Goal: Task Accomplishment & Management: Use online tool/utility

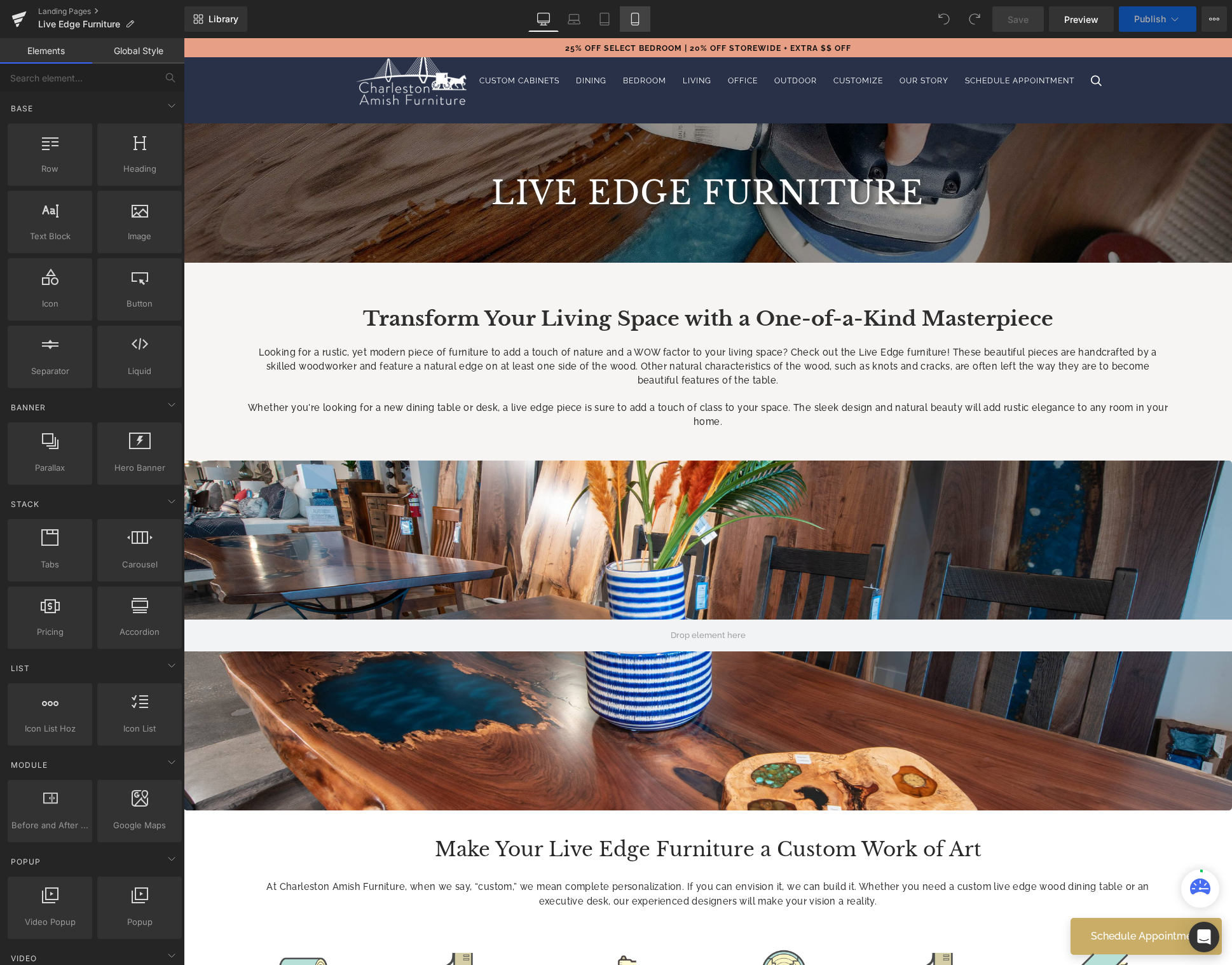
click at [635, 19] on icon at bounding box center [635, 19] width 13 height 13
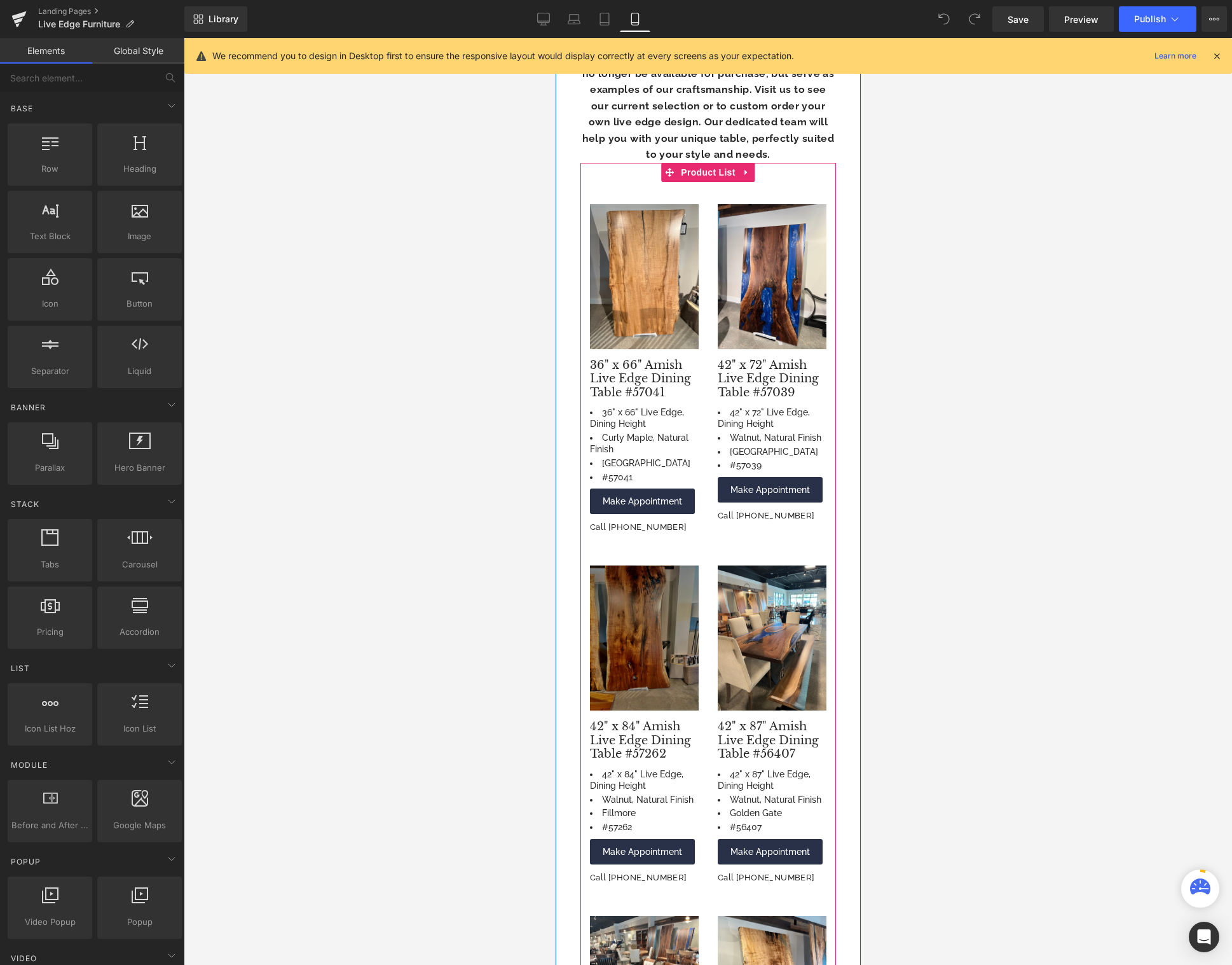
scroll to position [1399, 0]
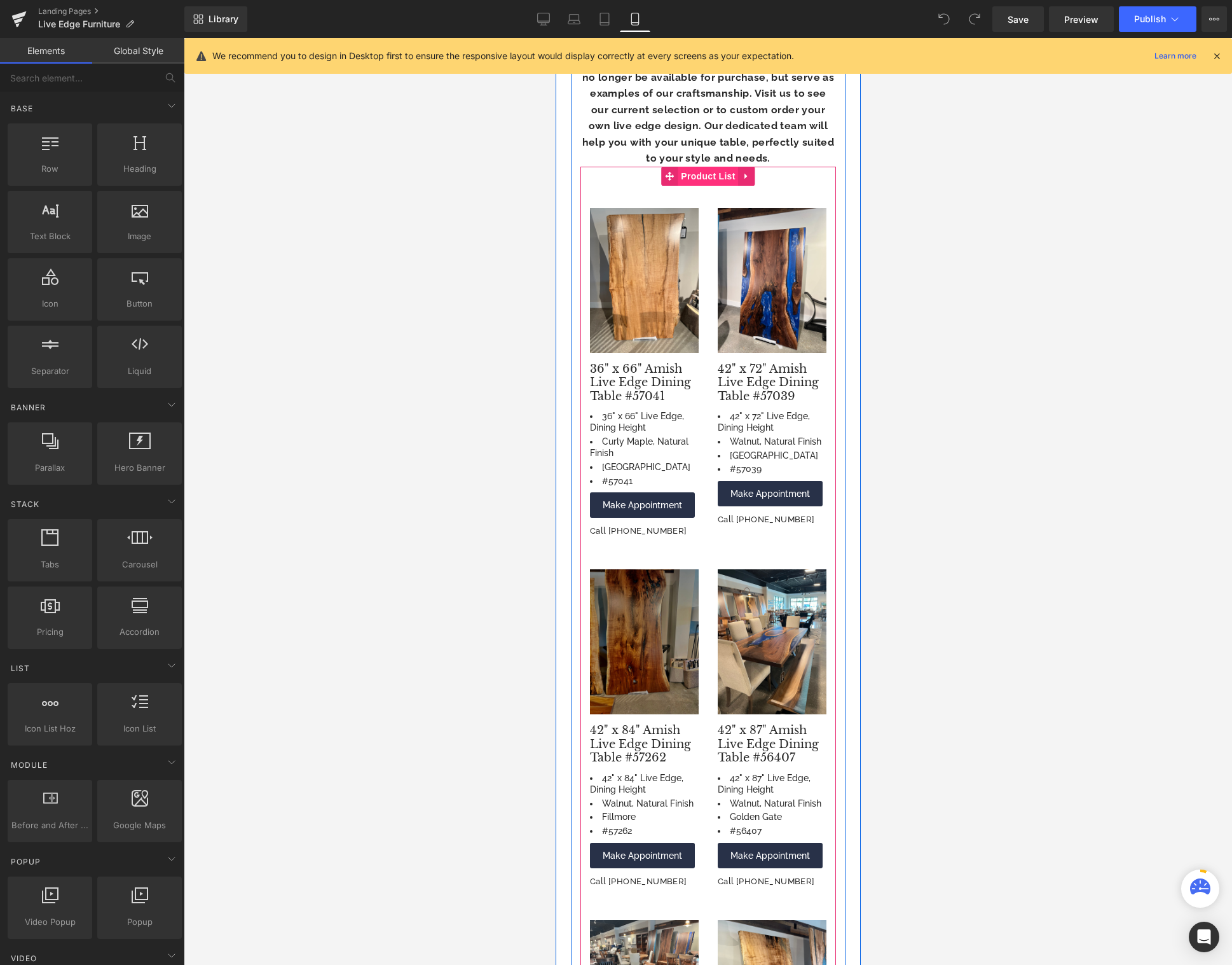
click at [703, 167] on span "Product List" at bounding box center [707, 176] width 61 height 19
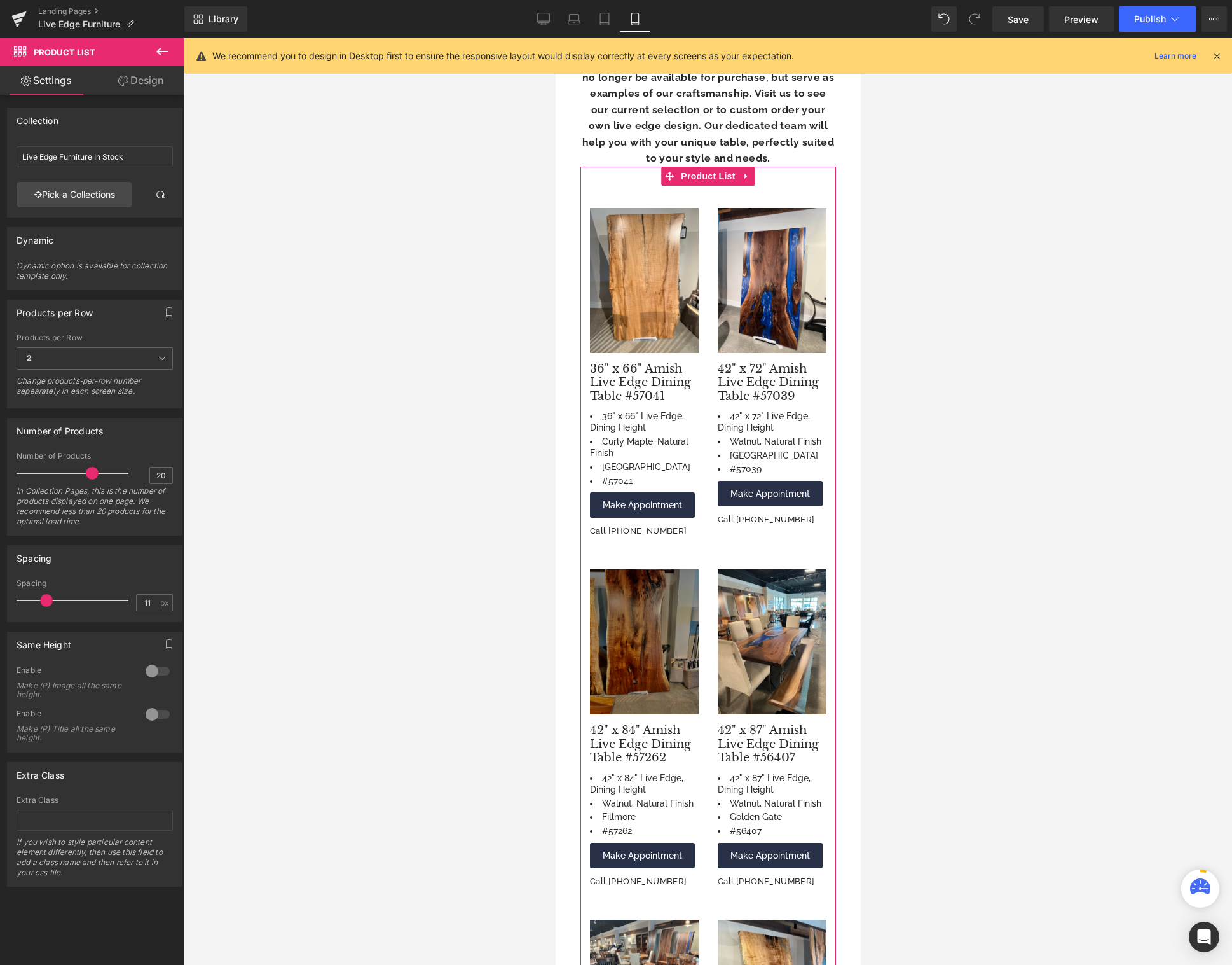
type input "10"
drag, startPoint x: 54, startPoint y: 599, endPoint x: 46, endPoint y: 605, distance: 10.0
click at [45, 603] on span at bounding box center [44, 600] width 13 height 13
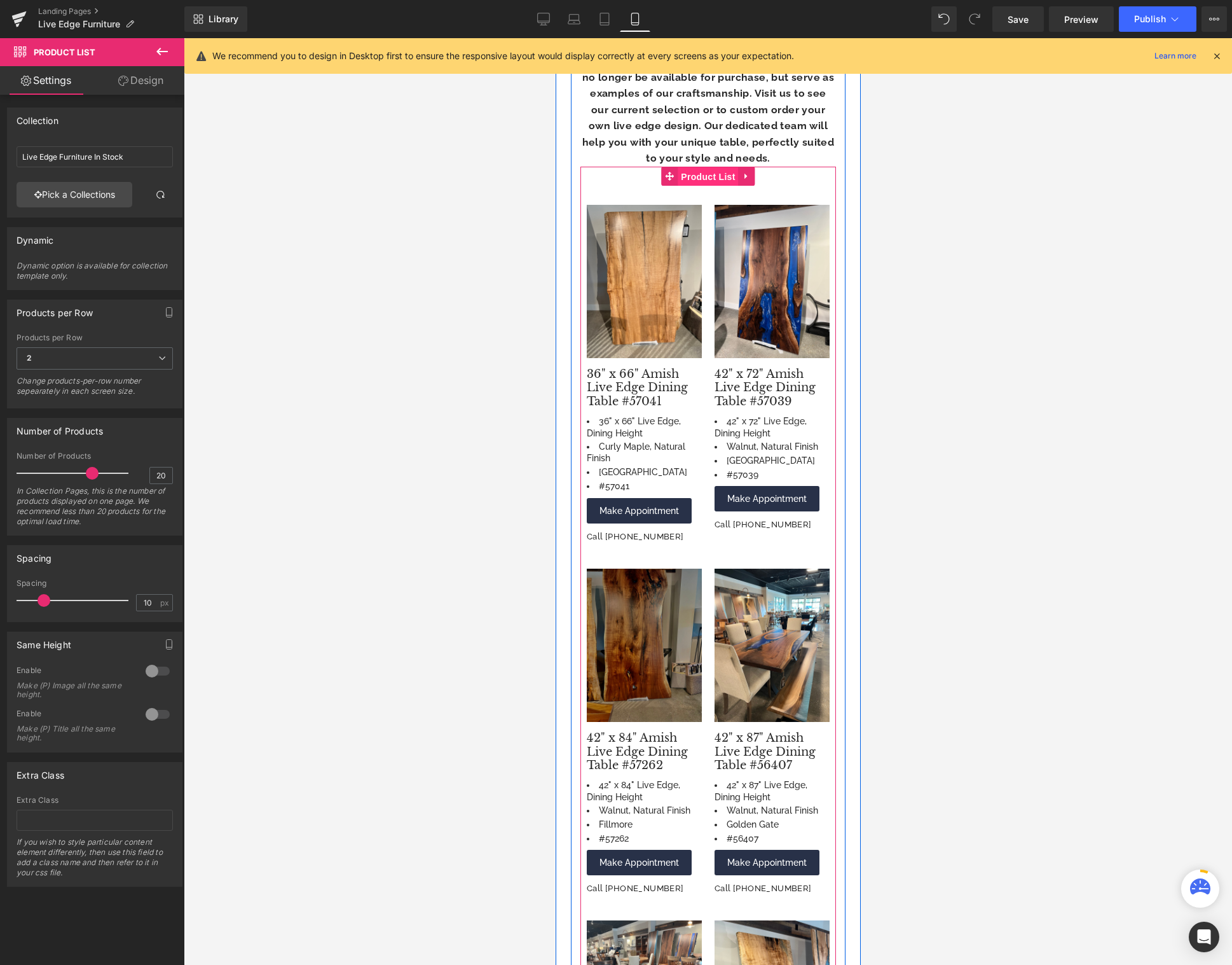
click at [703, 167] on span "Product List" at bounding box center [707, 177] width 61 height 19
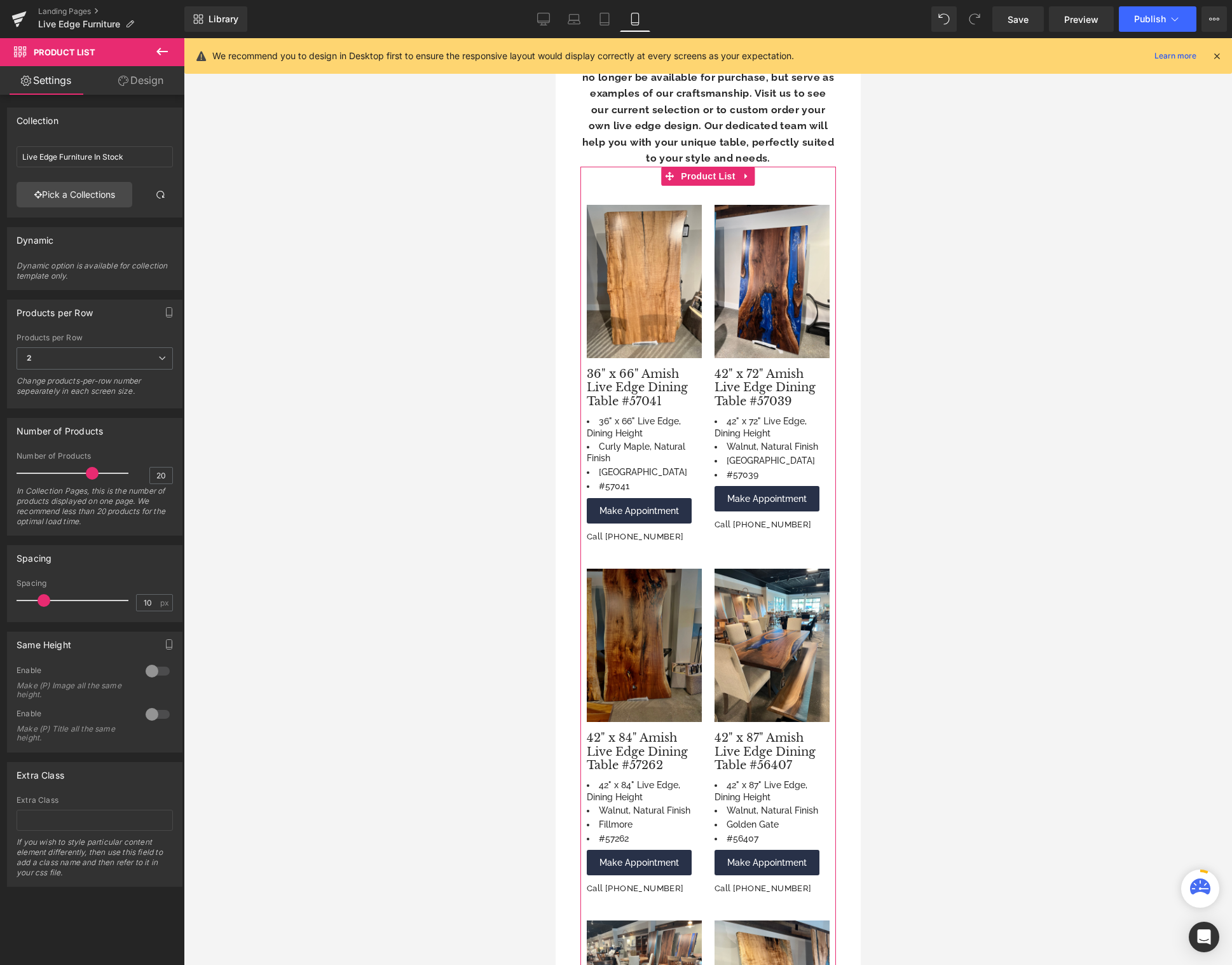
click at [147, 82] on link "Design" at bounding box center [140, 80] width 92 height 29
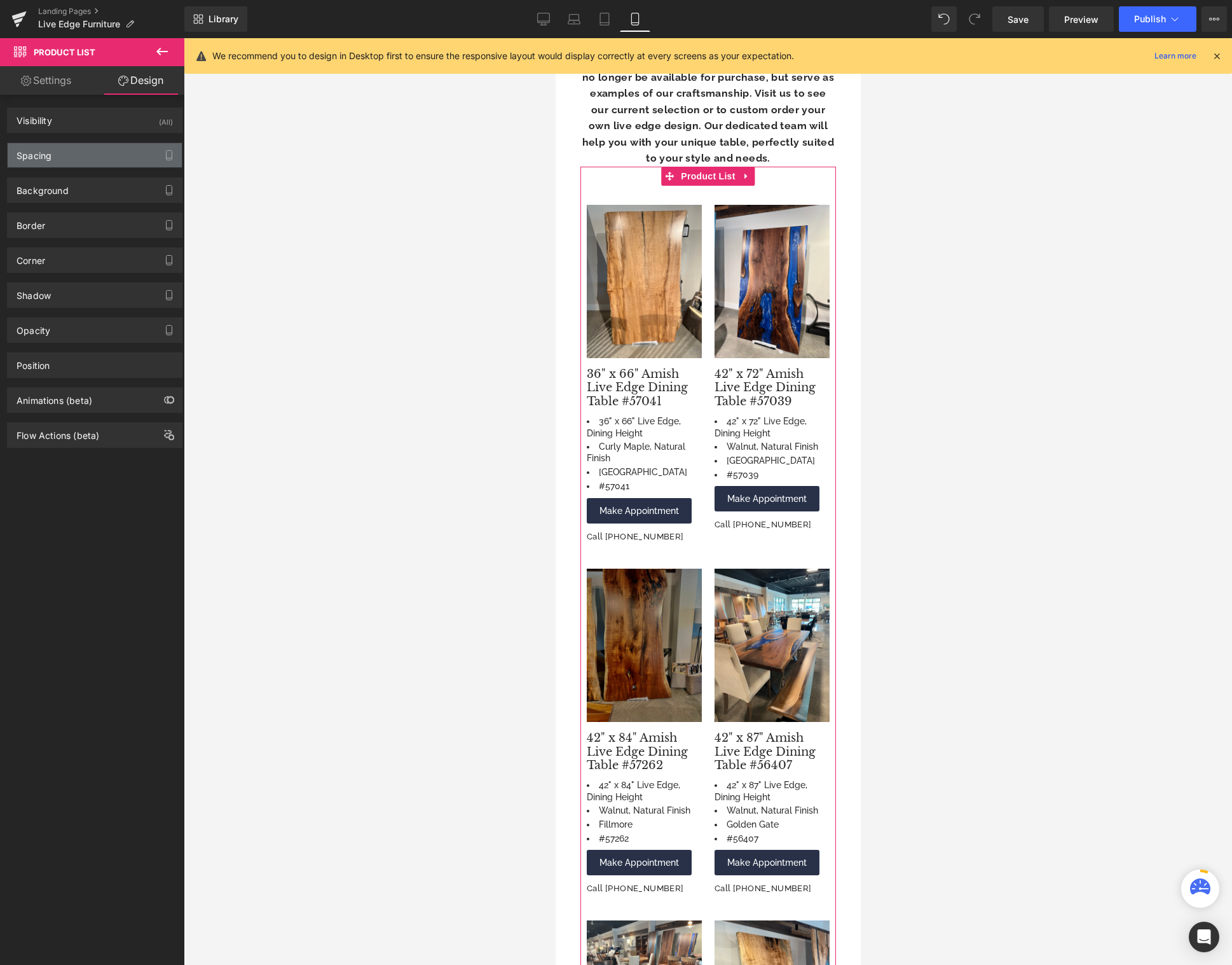
click at [99, 160] on div "Spacing" at bounding box center [94, 155] width 174 height 24
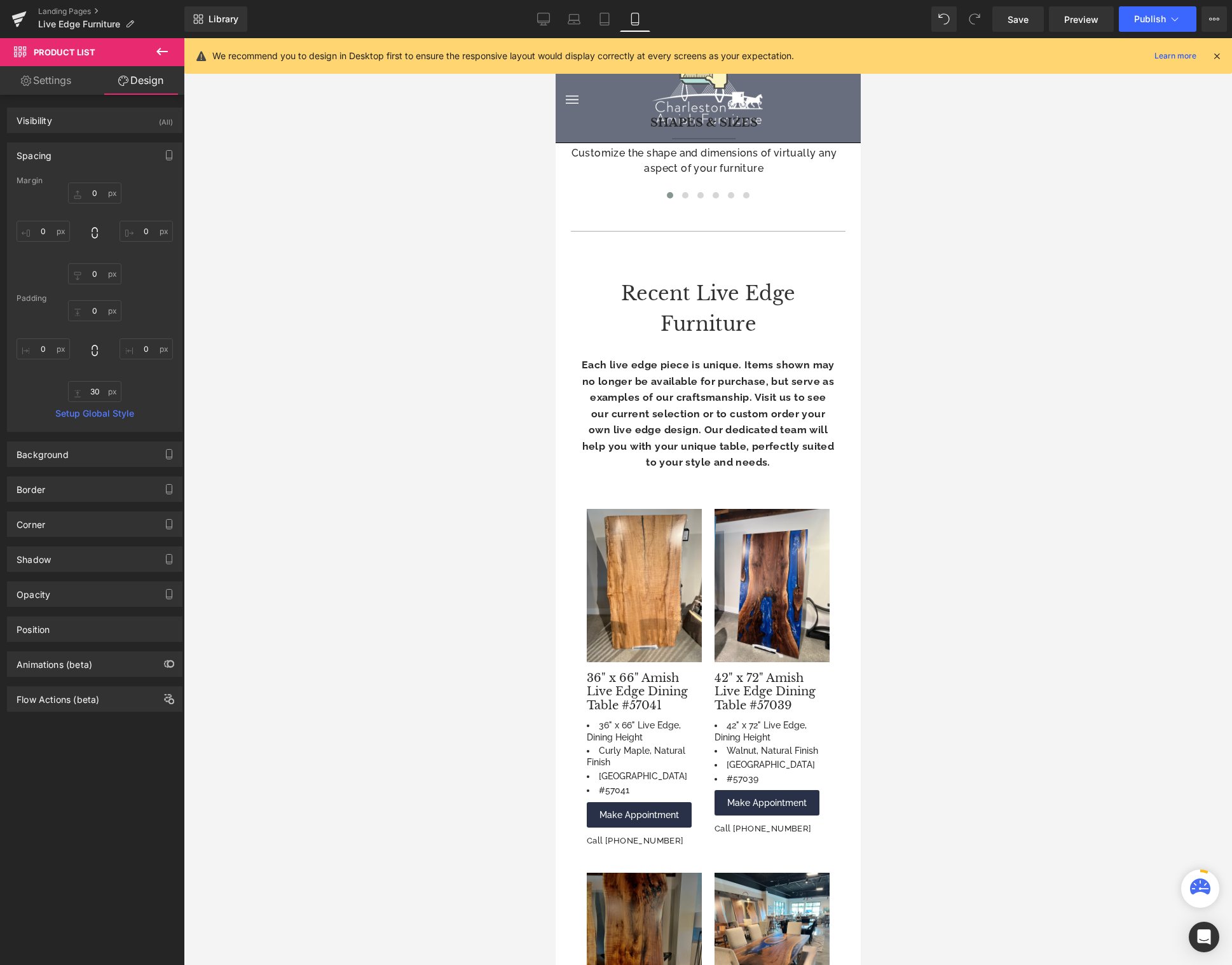
scroll to position [1093, 0]
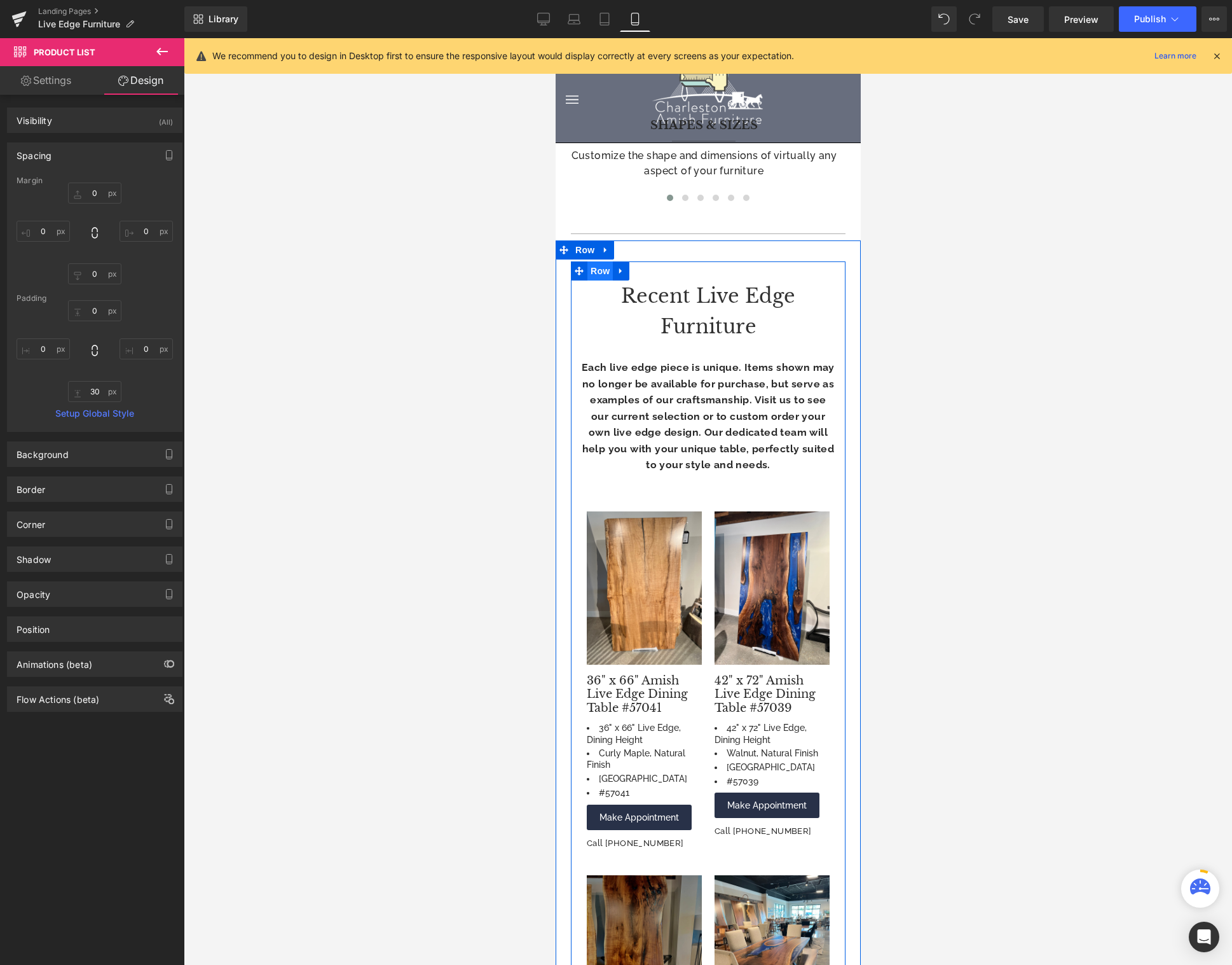
click at [592, 261] on span "Row" at bounding box center [599, 271] width 26 height 19
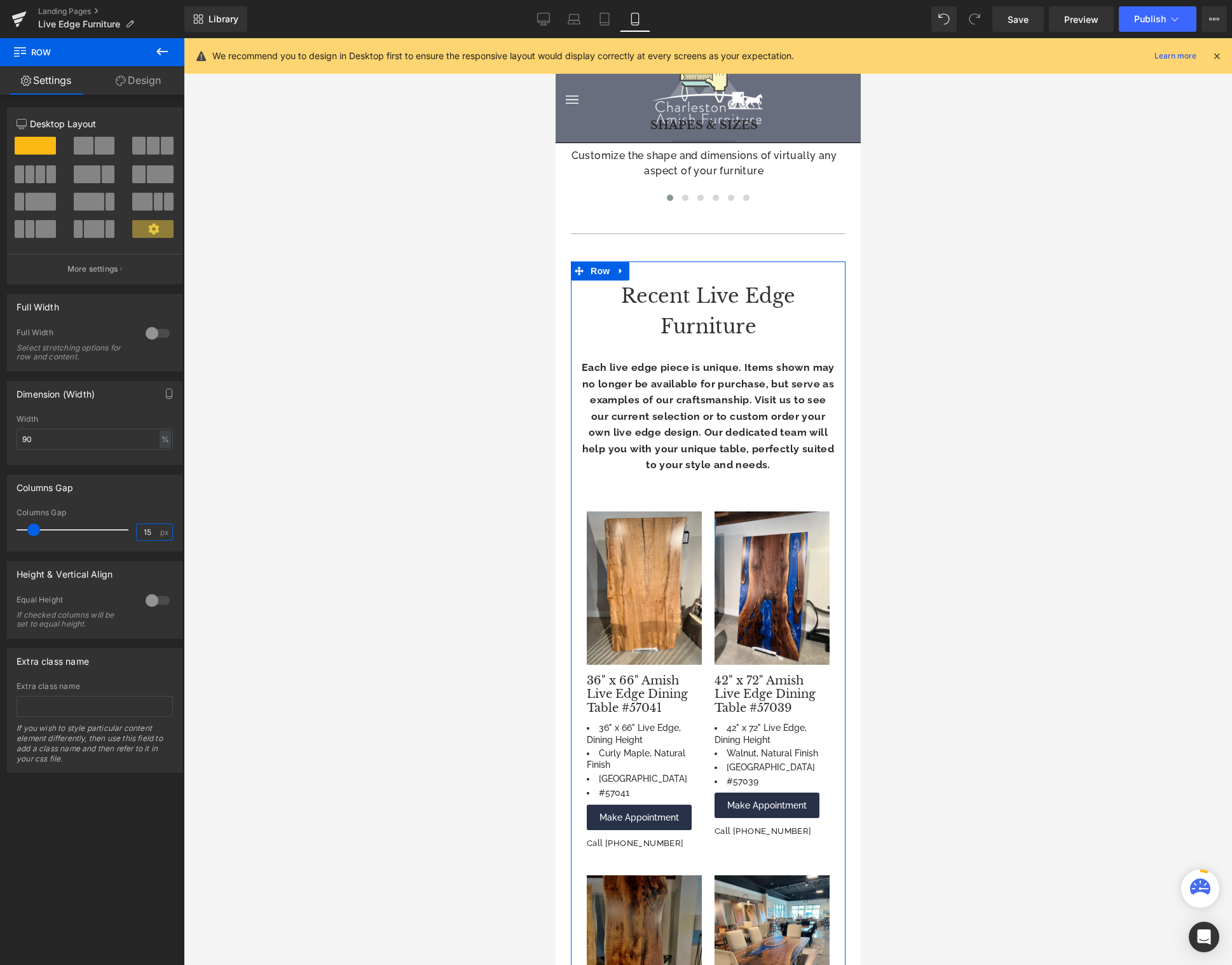
click at [146, 535] on input "15" at bounding box center [147, 531] width 22 height 16
click at [145, 535] on input "15" at bounding box center [147, 531] width 22 height 16
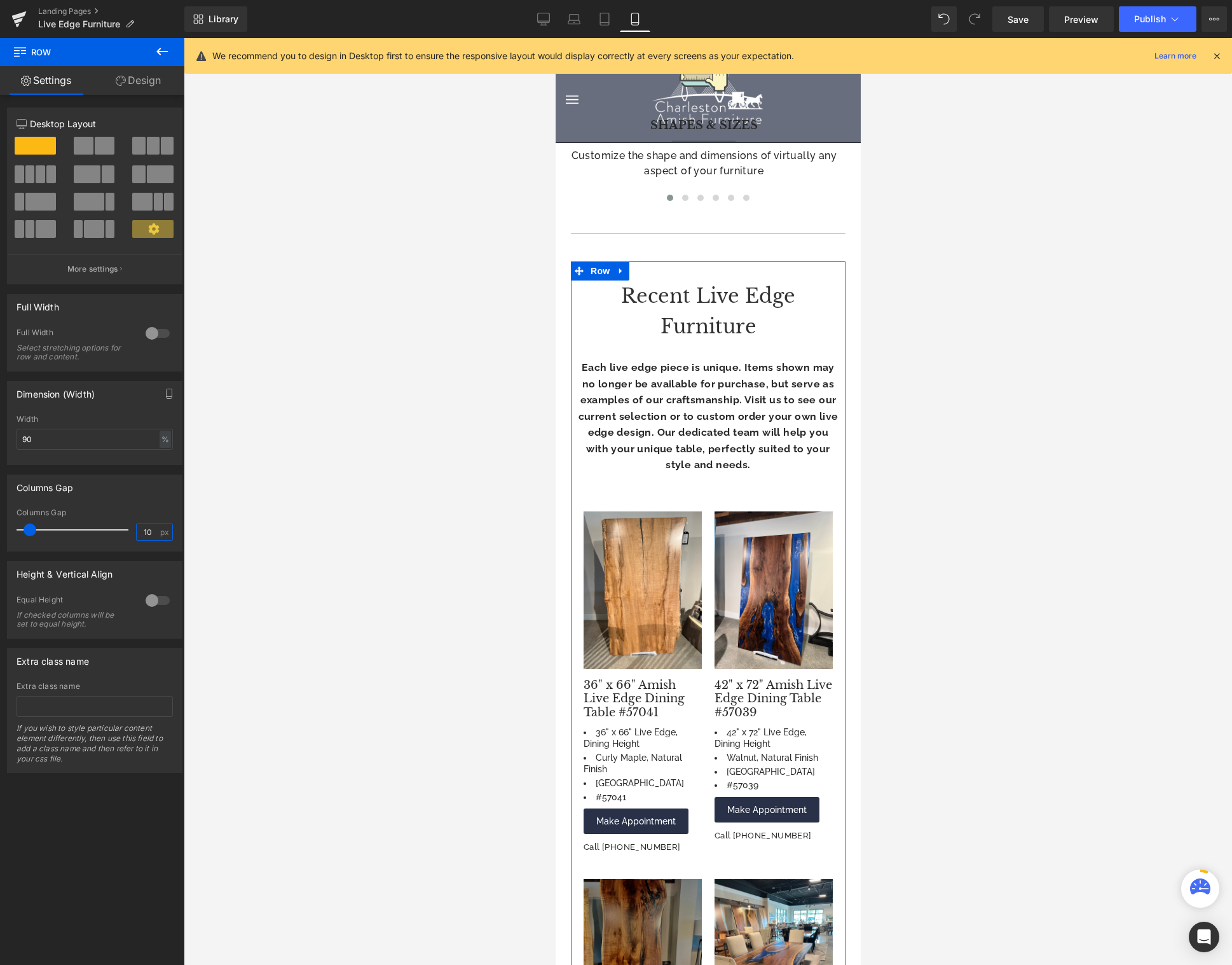
click at [140, 529] on input "10" at bounding box center [147, 531] width 22 height 16
click at [141, 529] on input "10" at bounding box center [147, 531] width 22 height 16
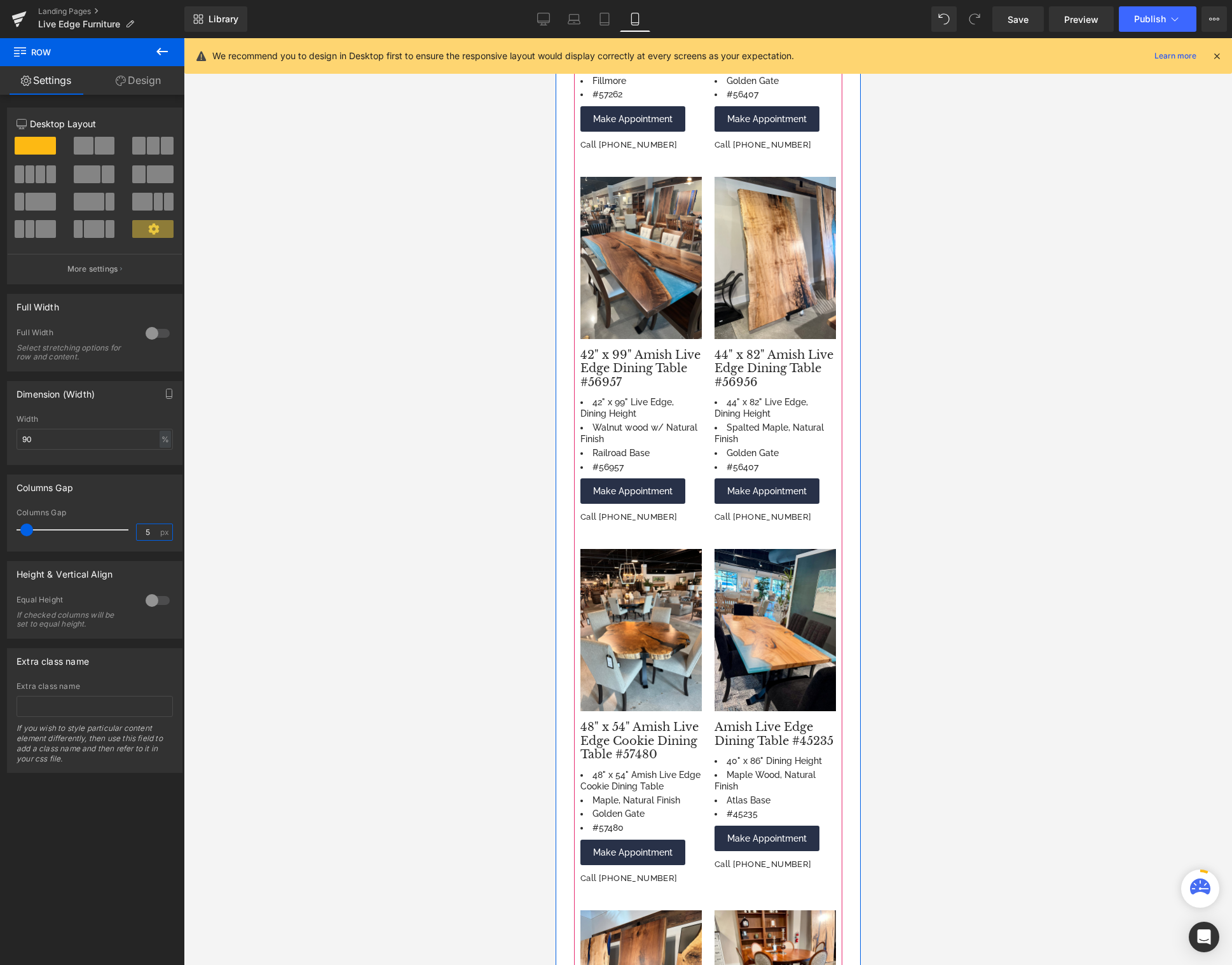
scroll to position [2385, 0]
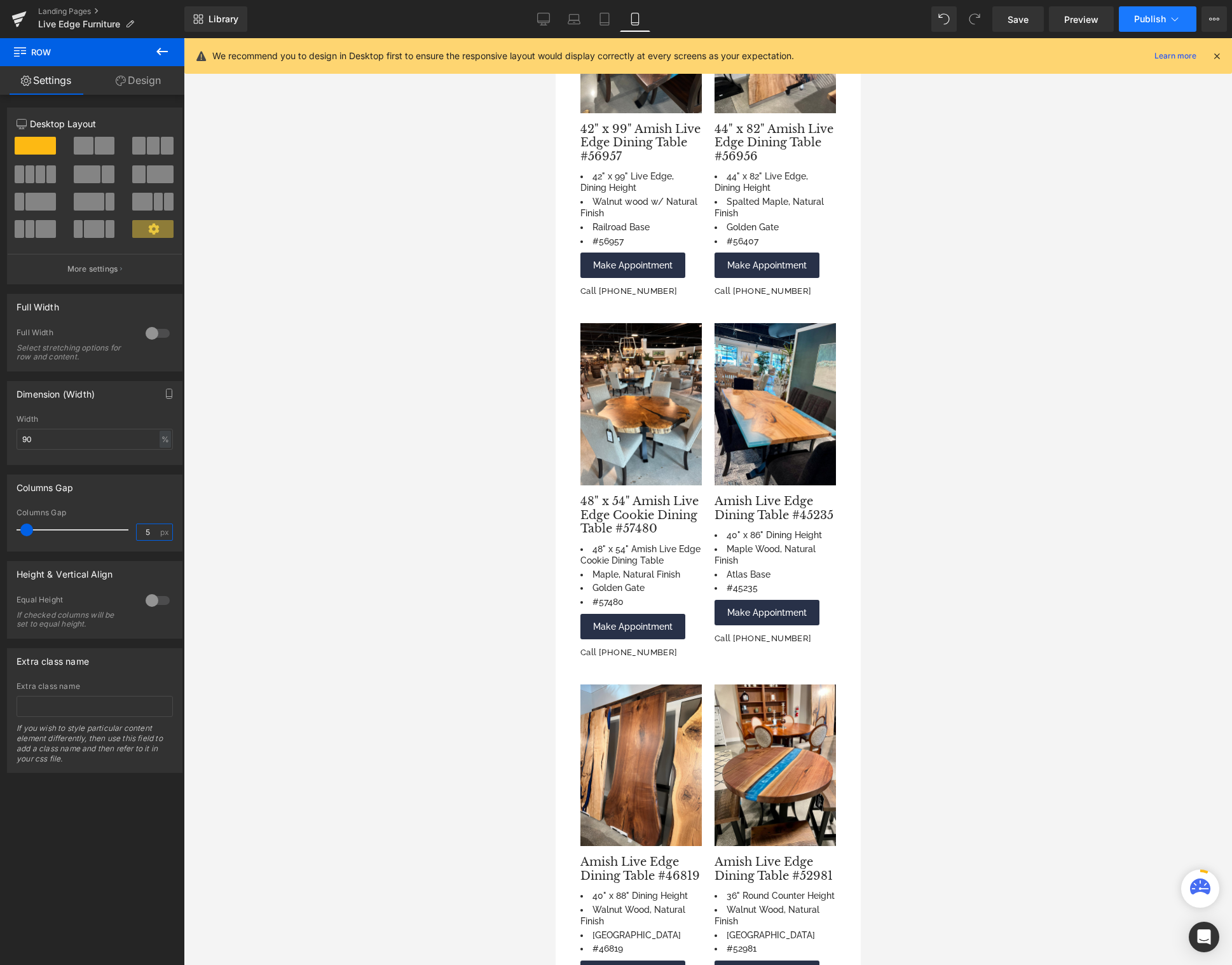
type input "5"
click at [1146, 18] on span "Publish" at bounding box center [1150, 19] width 32 height 10
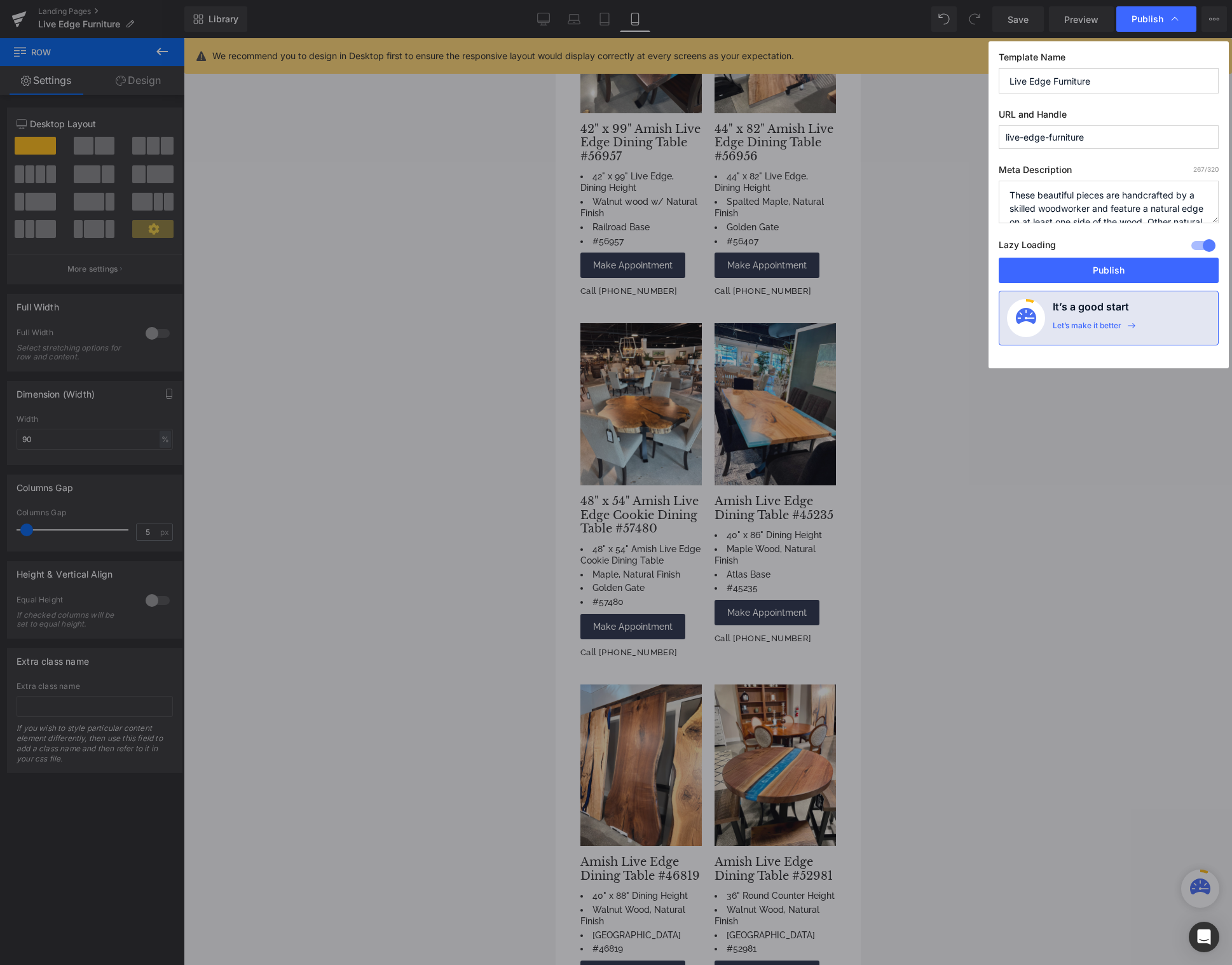
click at [1112, 266] on button "Publish" at bounding box center [1108, 270] width 220 height 26
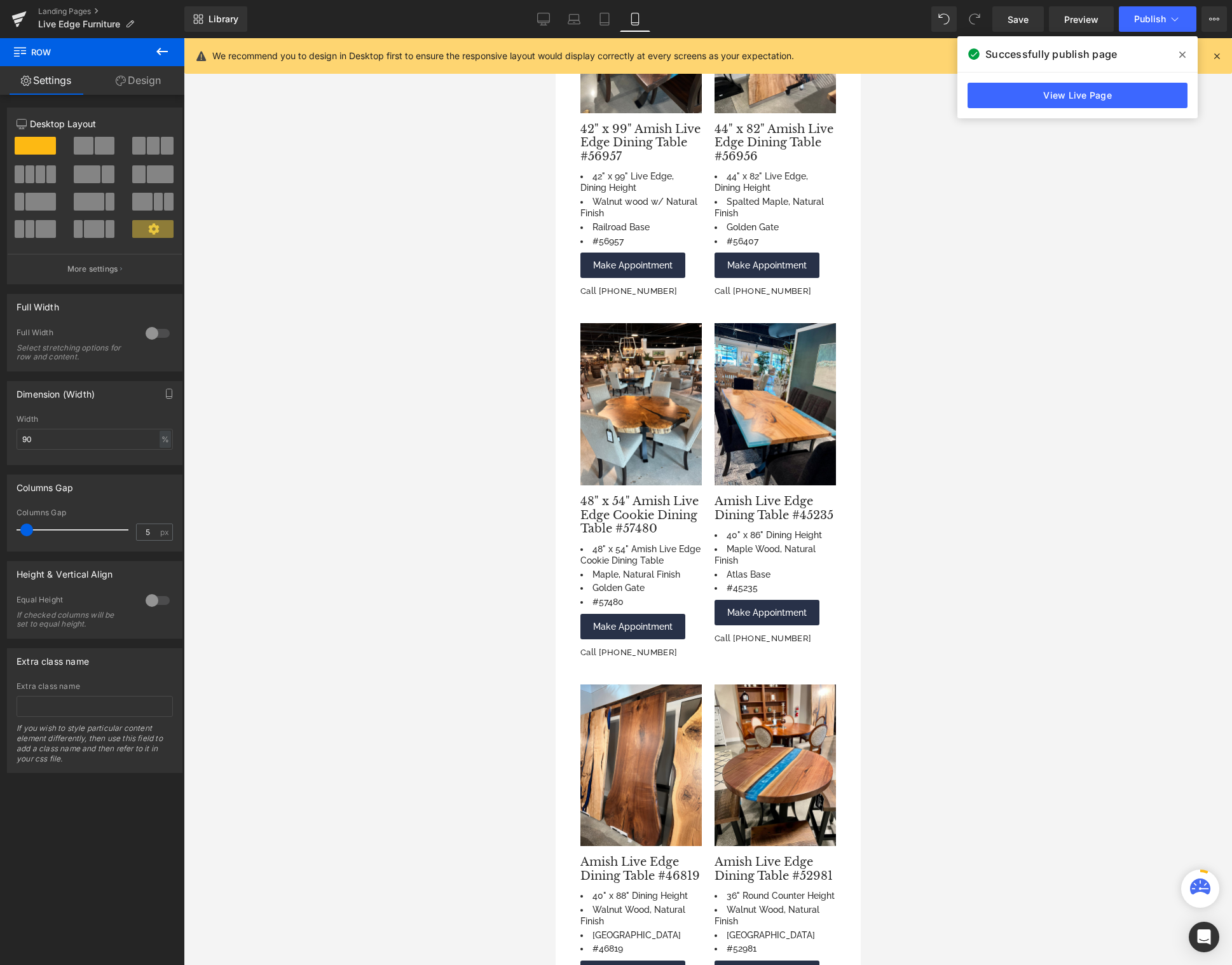
click at [1187, 52] on span at bounding box center [1182, 55] width 20 height 20
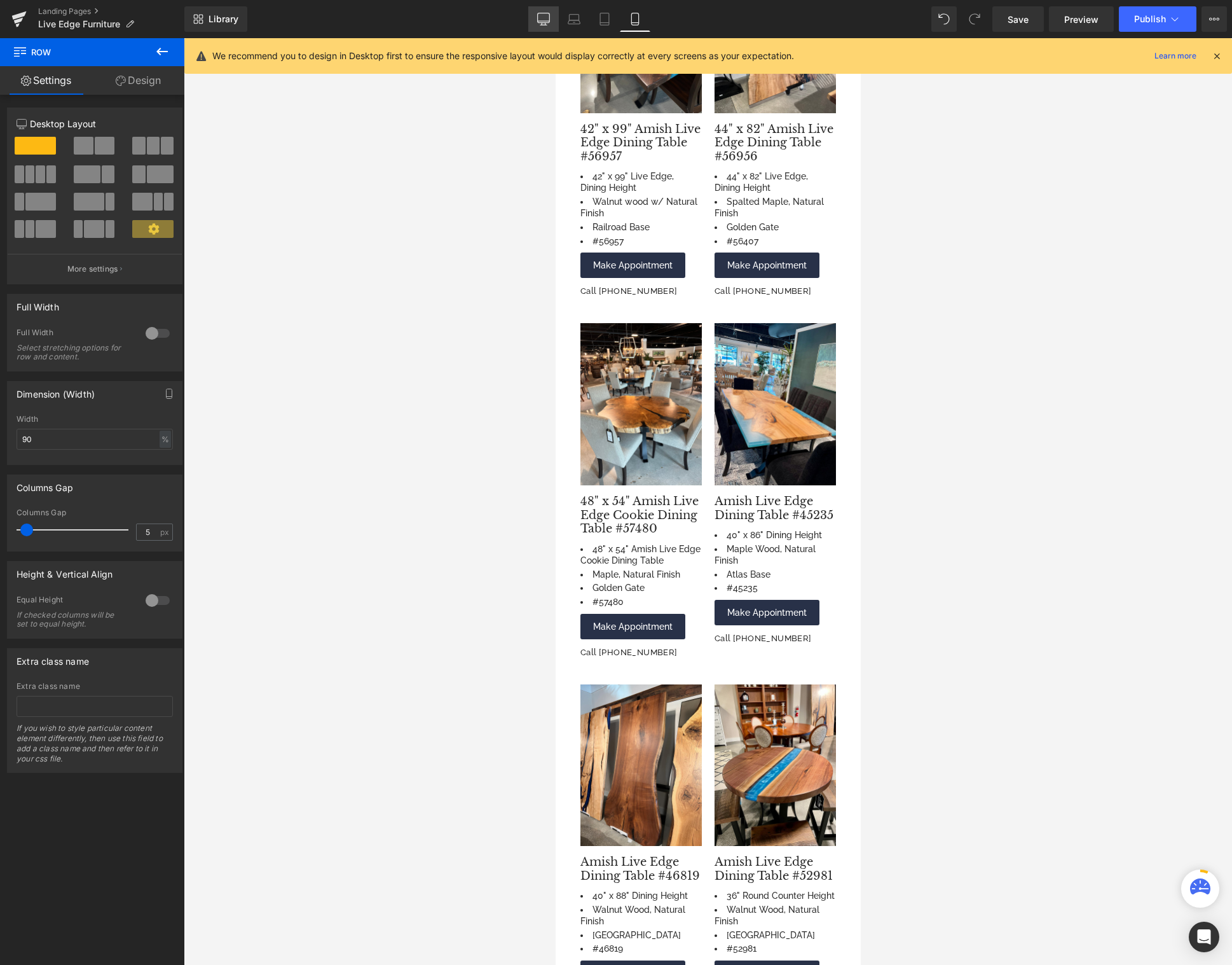
click at [541, 19] on icon at bounding box center [543, 19] width 13 height 13
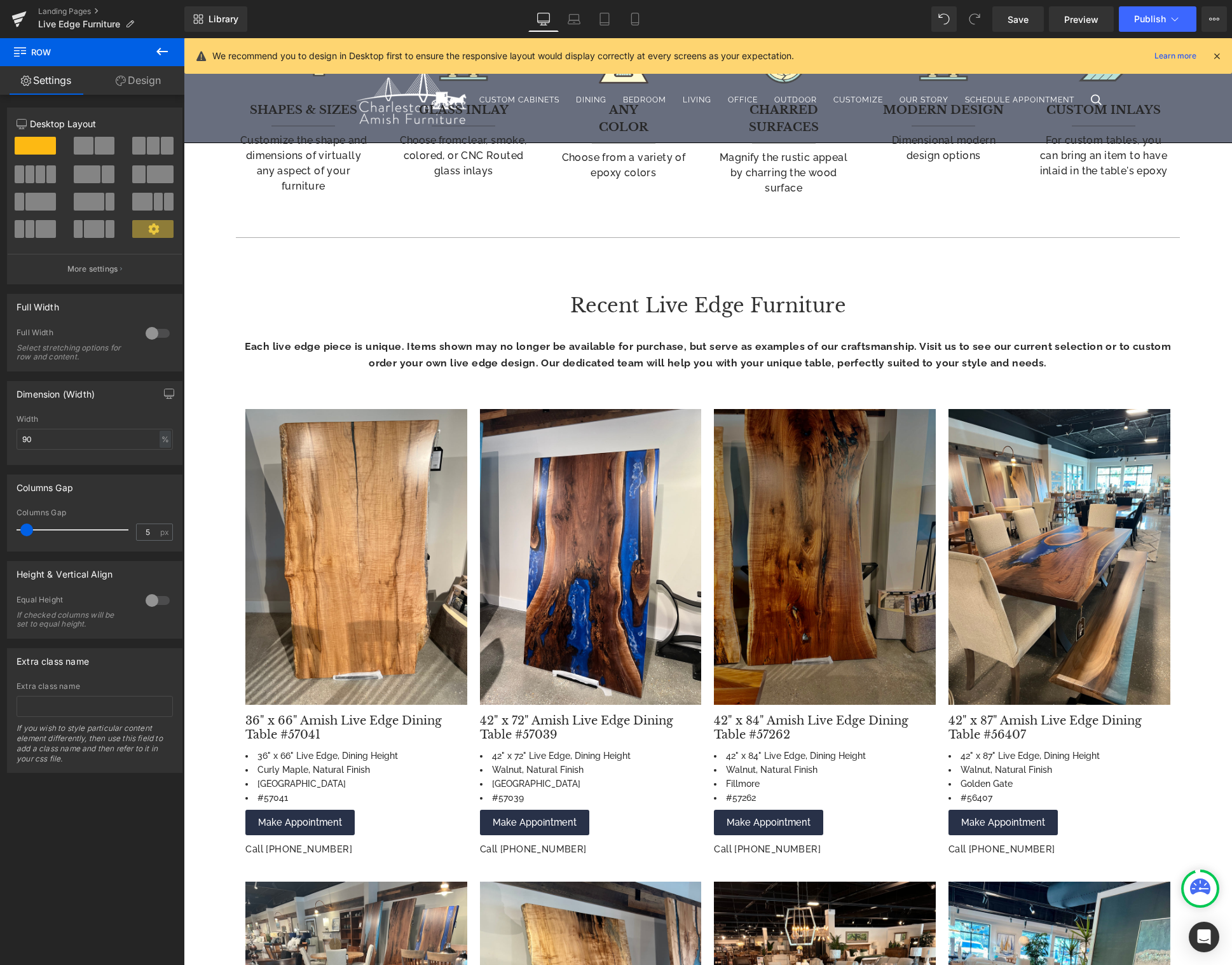
scroll to position [904, 0]
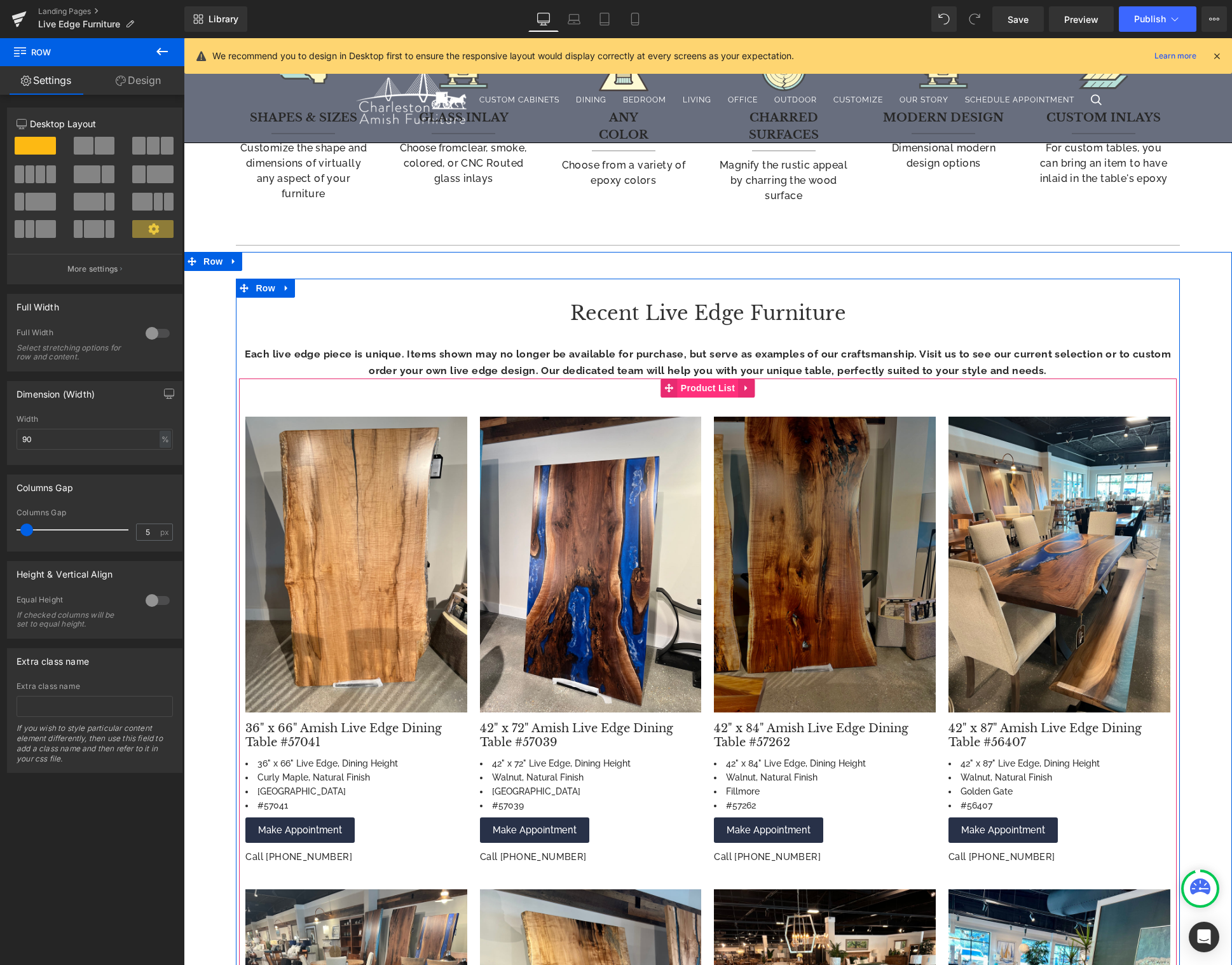
click at [705, 389] on span "Product List" at bounding box center [707, 388] width 61 height 19
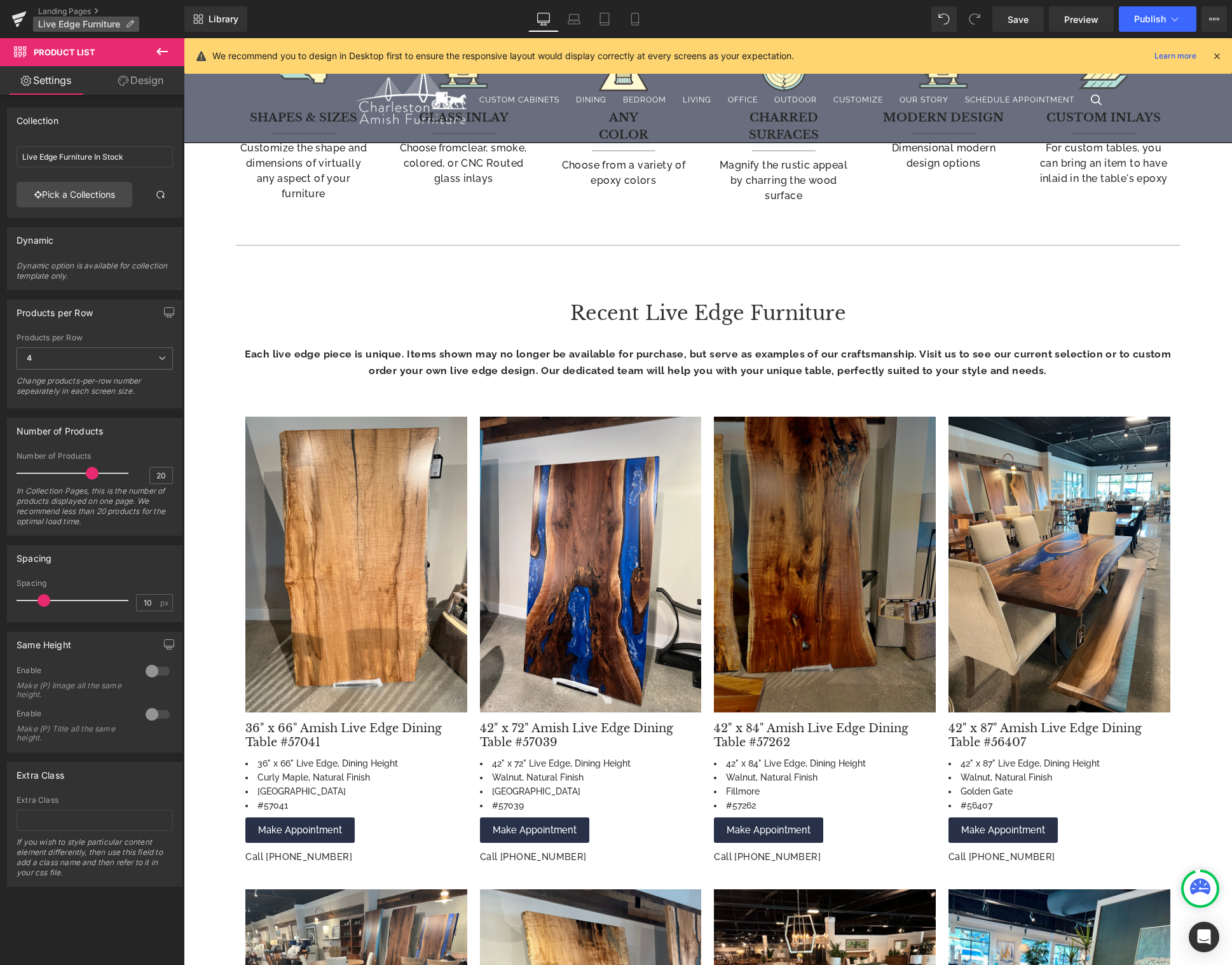
click at [73, 25] on span "Live Edge Furniture" at bounding box center [79, 24] width 82 height 10
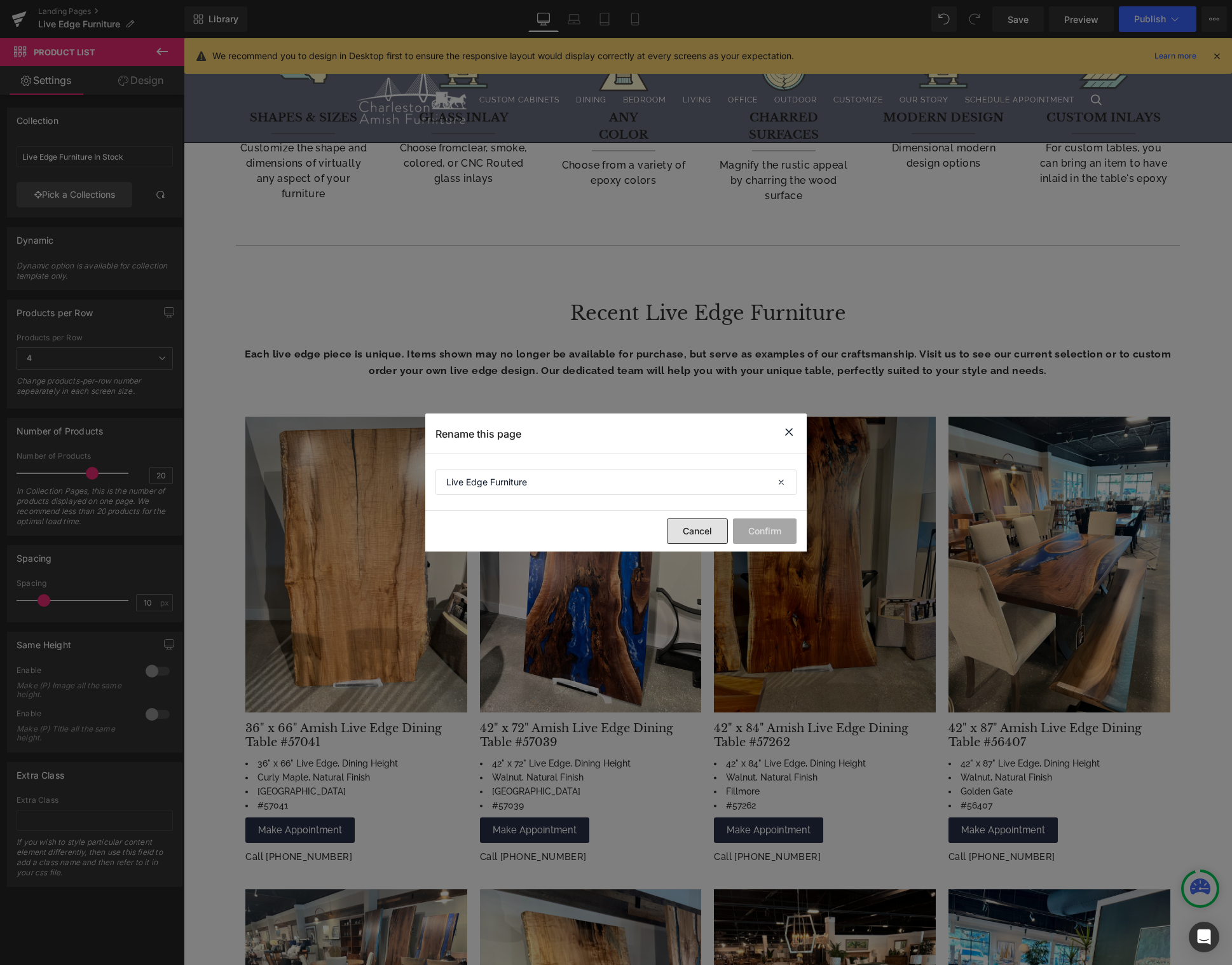
click at [693, 532] on button "Cancel" at bounding box center [698, 531] width 61 height 26
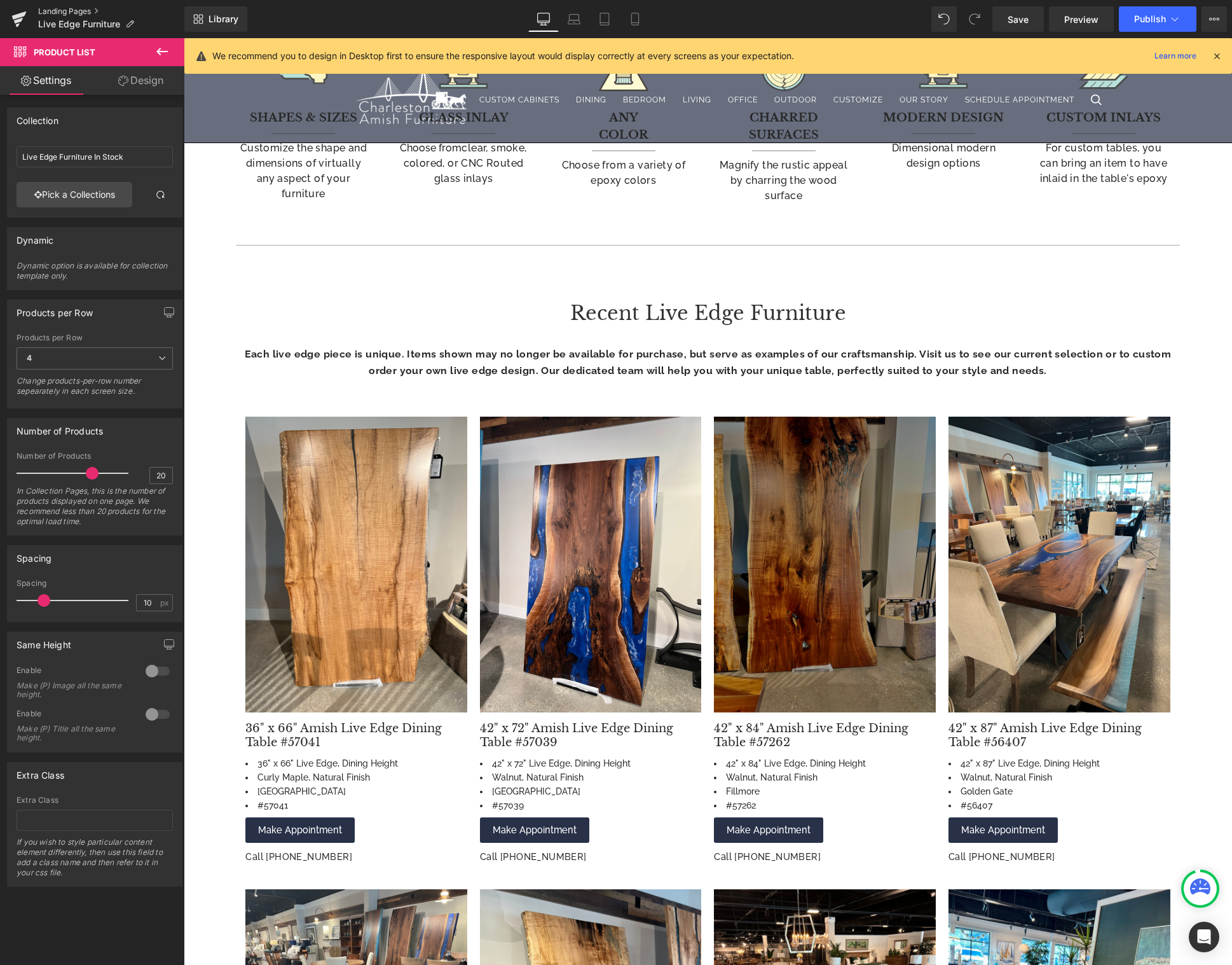
click at [75, 10] on link "Landing Pages" at bounding box center [111, 11] width 146 height 10
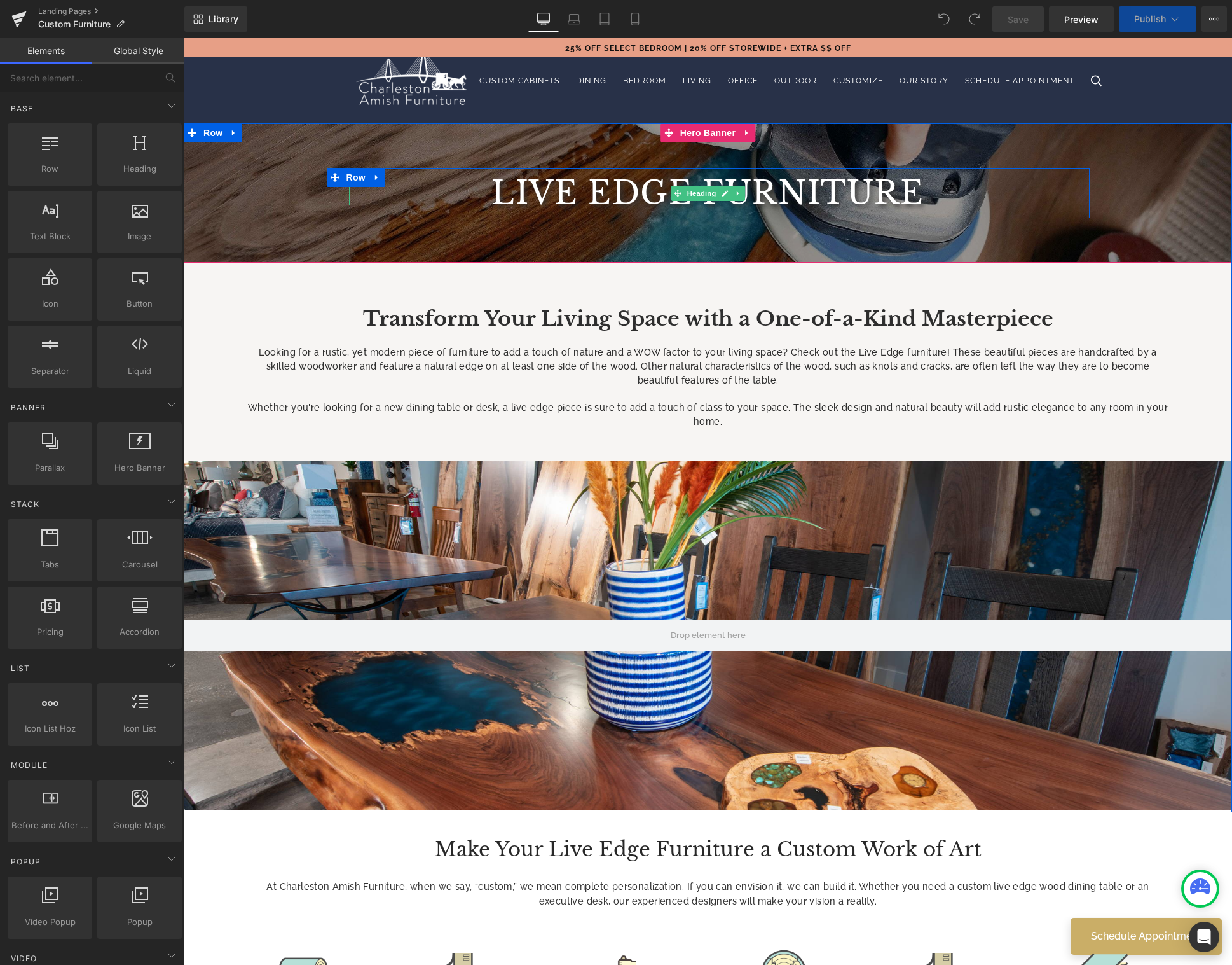
click at [609, 194] on span "LIVE EDGE FURNITURE" at bounding box center [707, 193] width 432 height 39
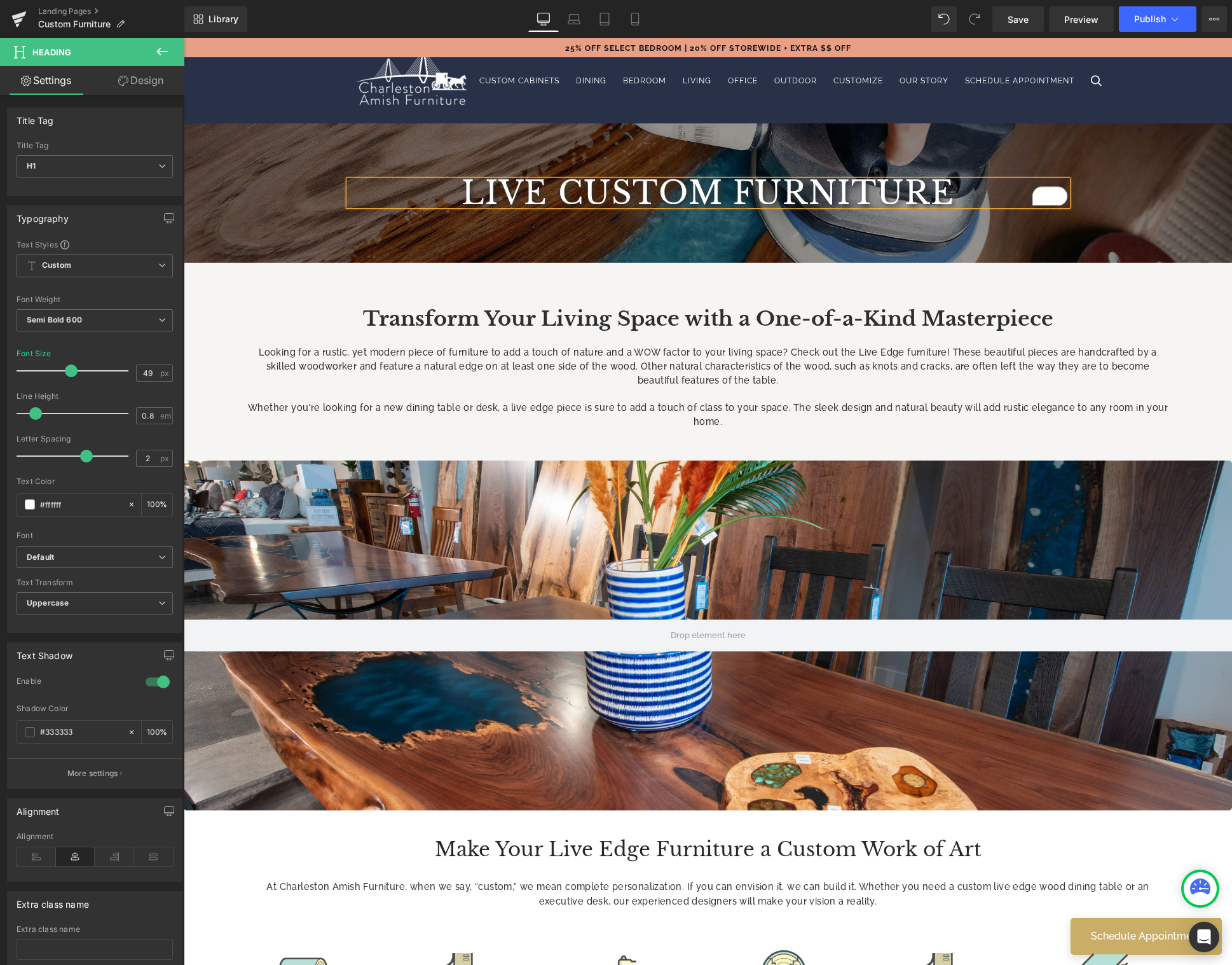
click at [497, 186] on span "LIVE Custom FURNITURE" at bounding box center [708, 193] width 493 height 39
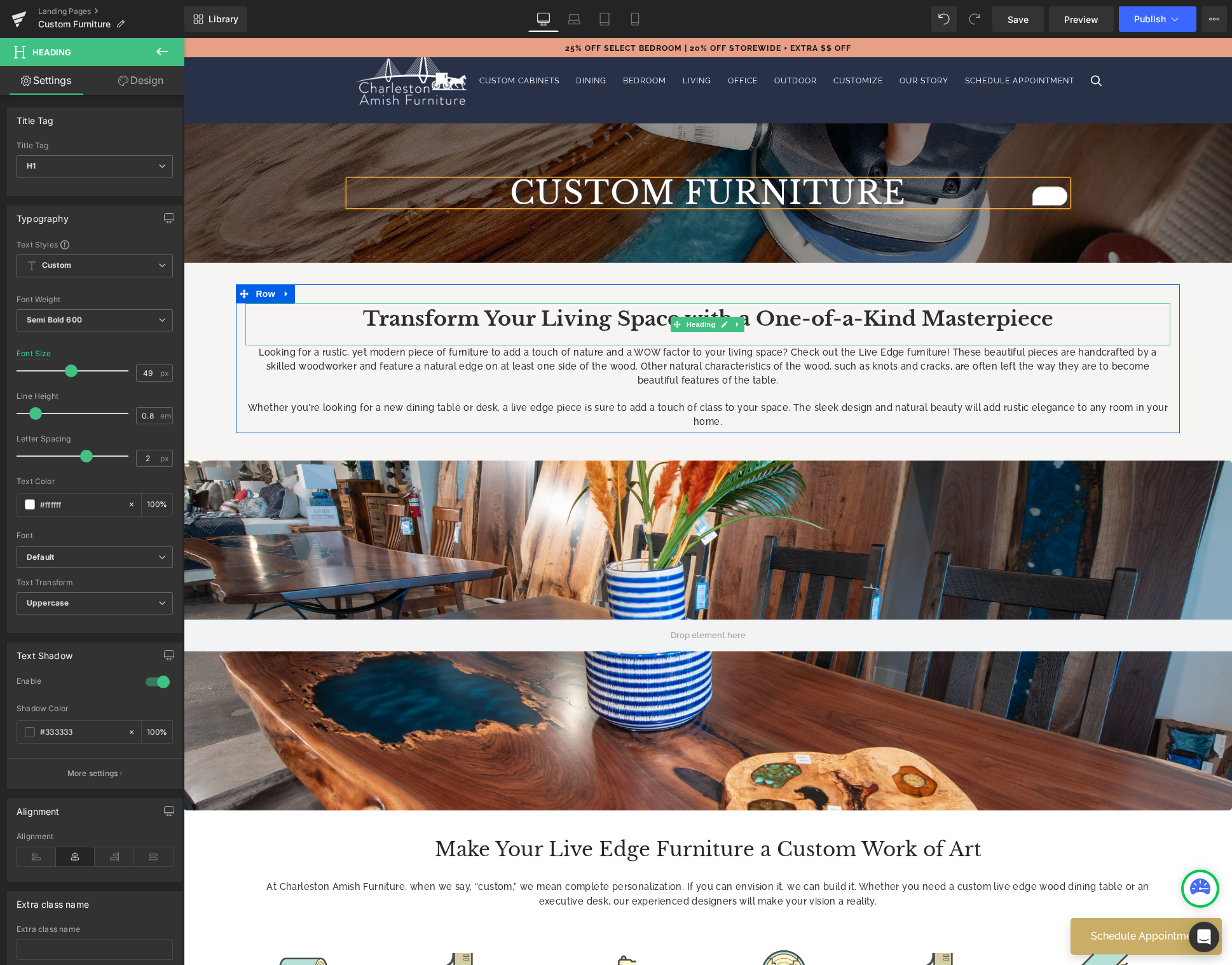
click at [532, 323] on strong "Transform Your Living Space with a One-of-a-Kind Masterpiece" at bounding box center [708, 319] width 690 height 26
click at [530, 323] on strong "Transform Your Living Space with a One-of-a-Kind Masterpiece" at bounding box center [708, 319] width 690 height 26
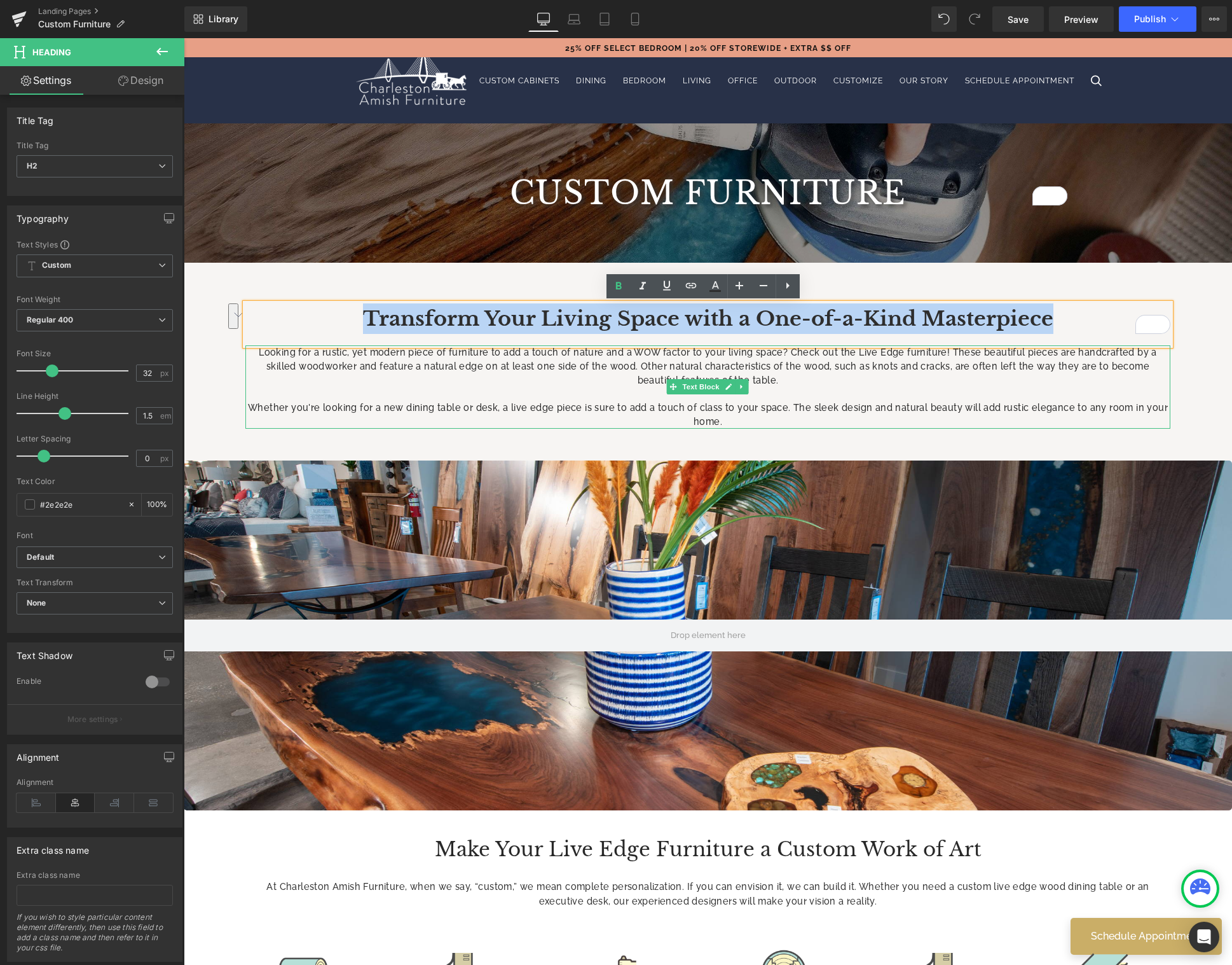
click at [539, 364] on p "Looking for a rustic, yet modern piece of furniture to add a touch of nature an…" at bounding box center [707, 366] width 924 height 42
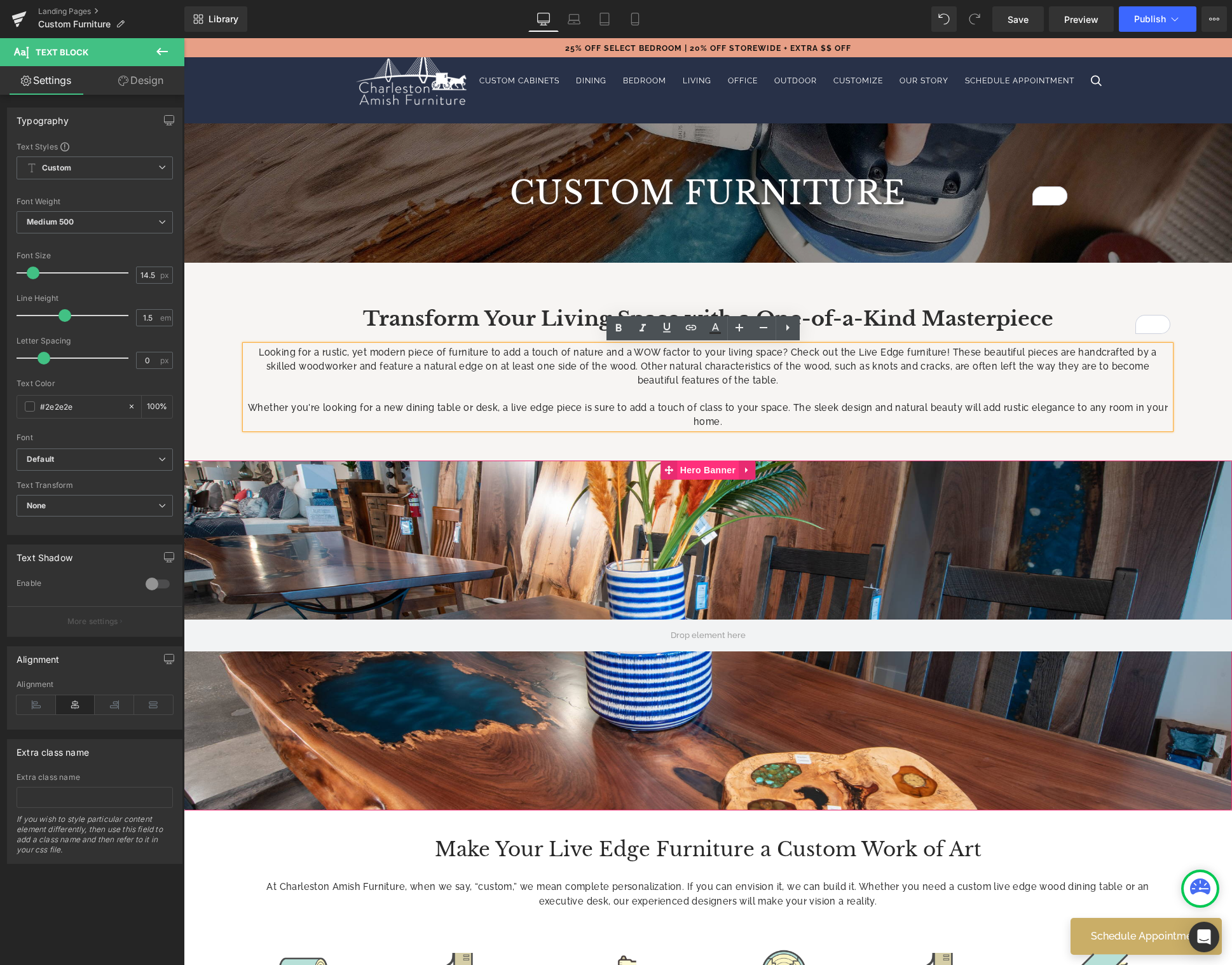
click at [702, 471] on span "Hero Banner" at bounding box center [707, 470] width 62 height 19
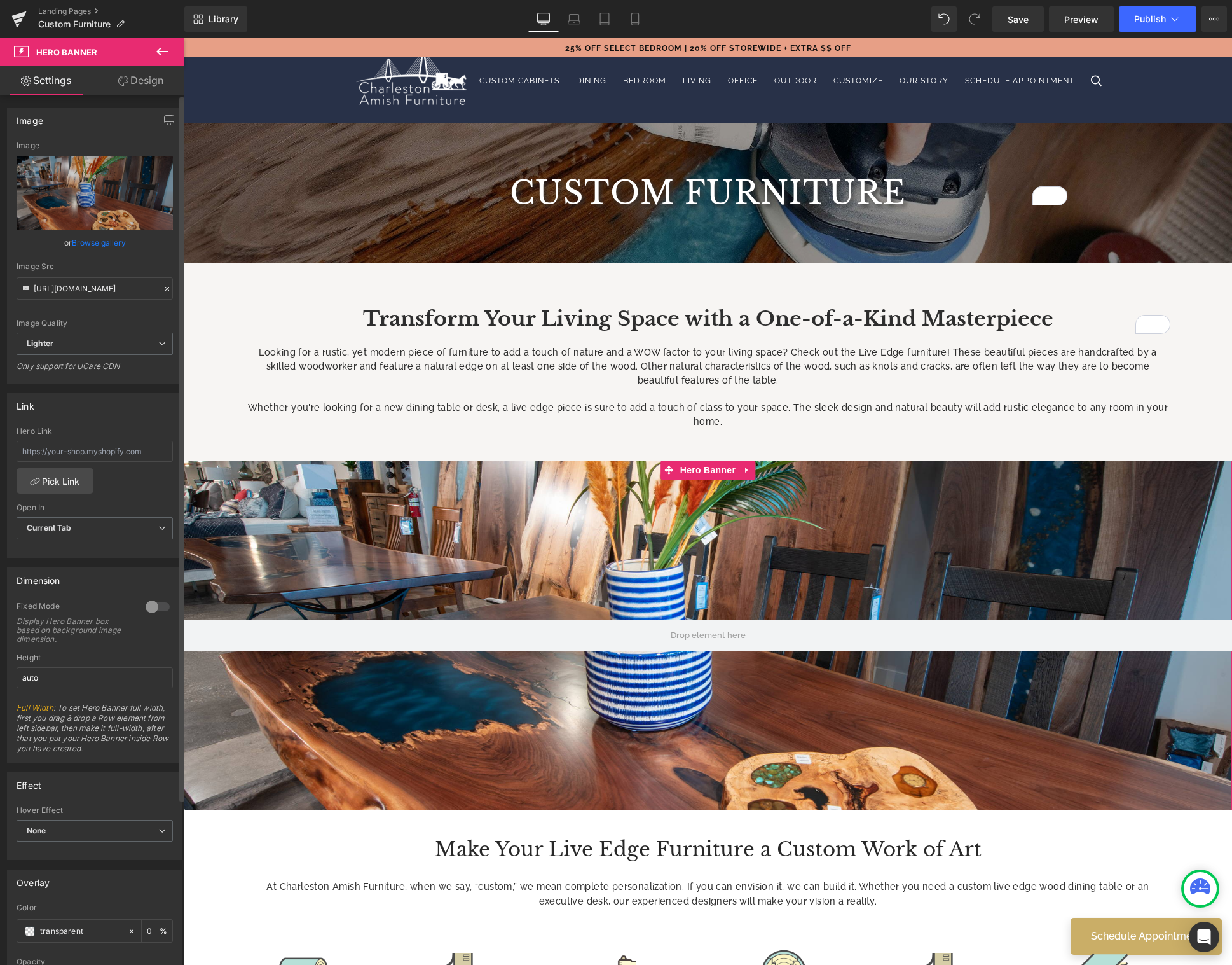
click at [163, 289] on icon at bounding box center [167, 289] width 9 height 9
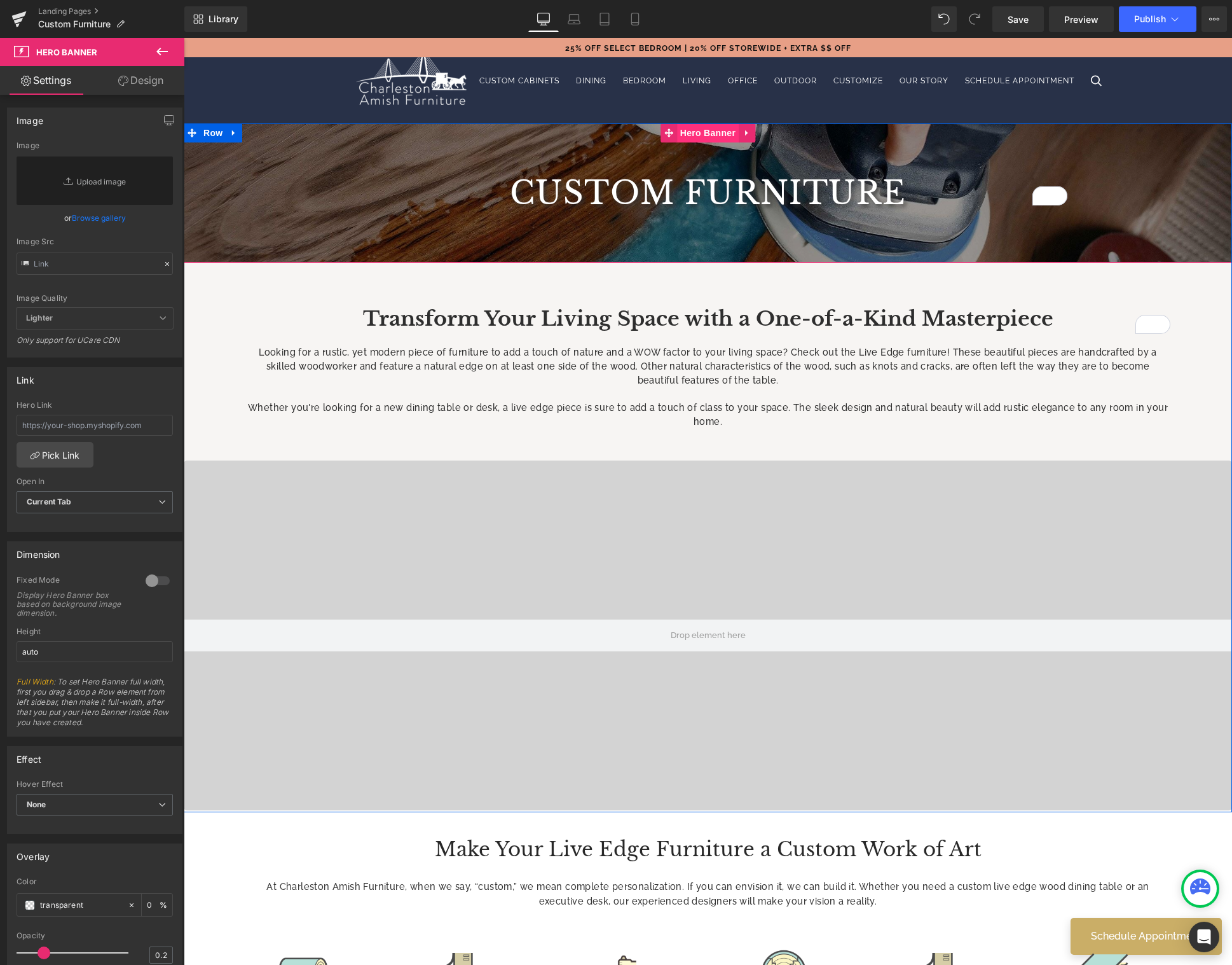
click at [708, 135] on span "Hero Banner" at bounding box center [707, 133] width 62 height 19
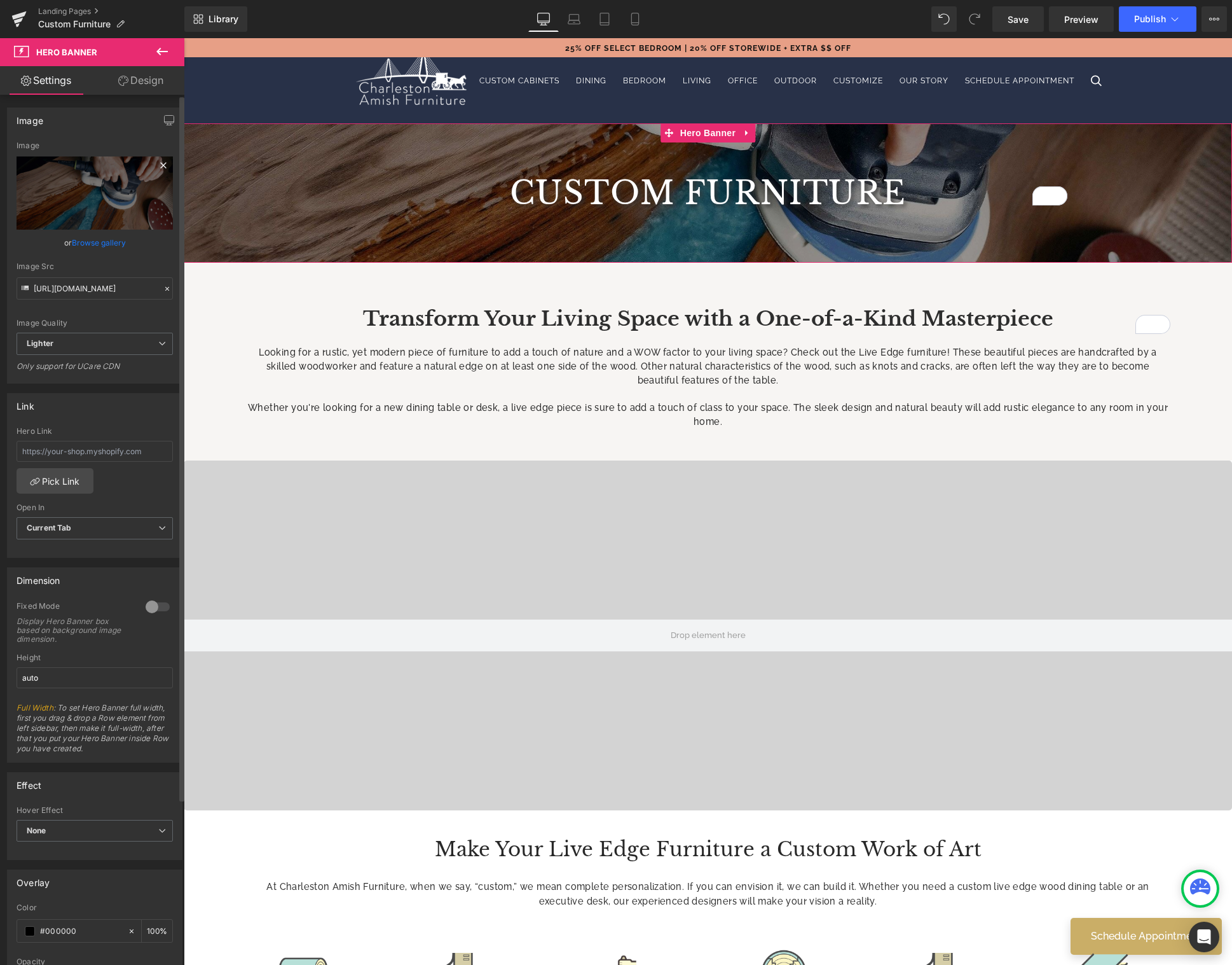
click at [160, 164] on icon at bounding box center [163, 165] width 6 height 6
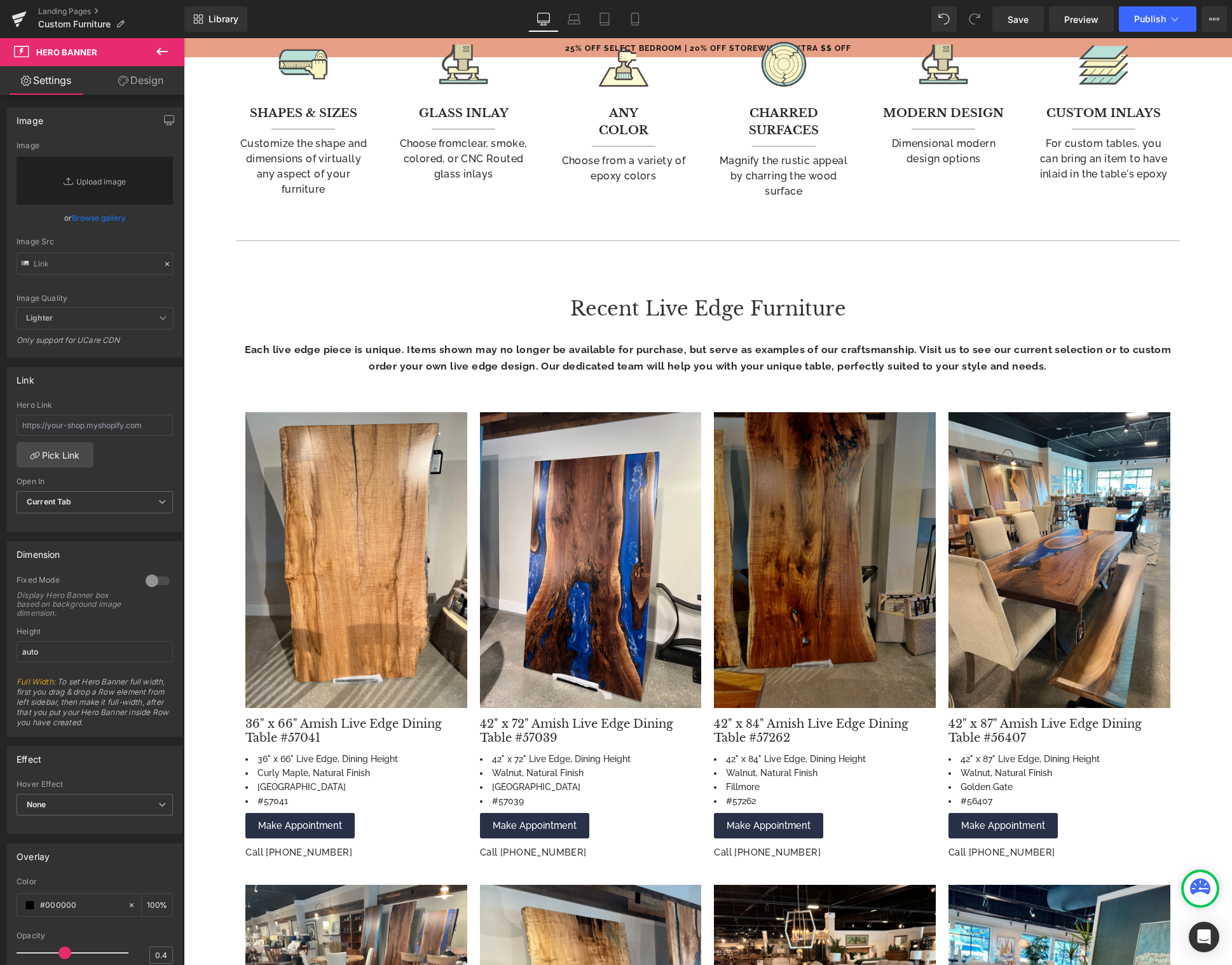
scroll to position [940, 0]
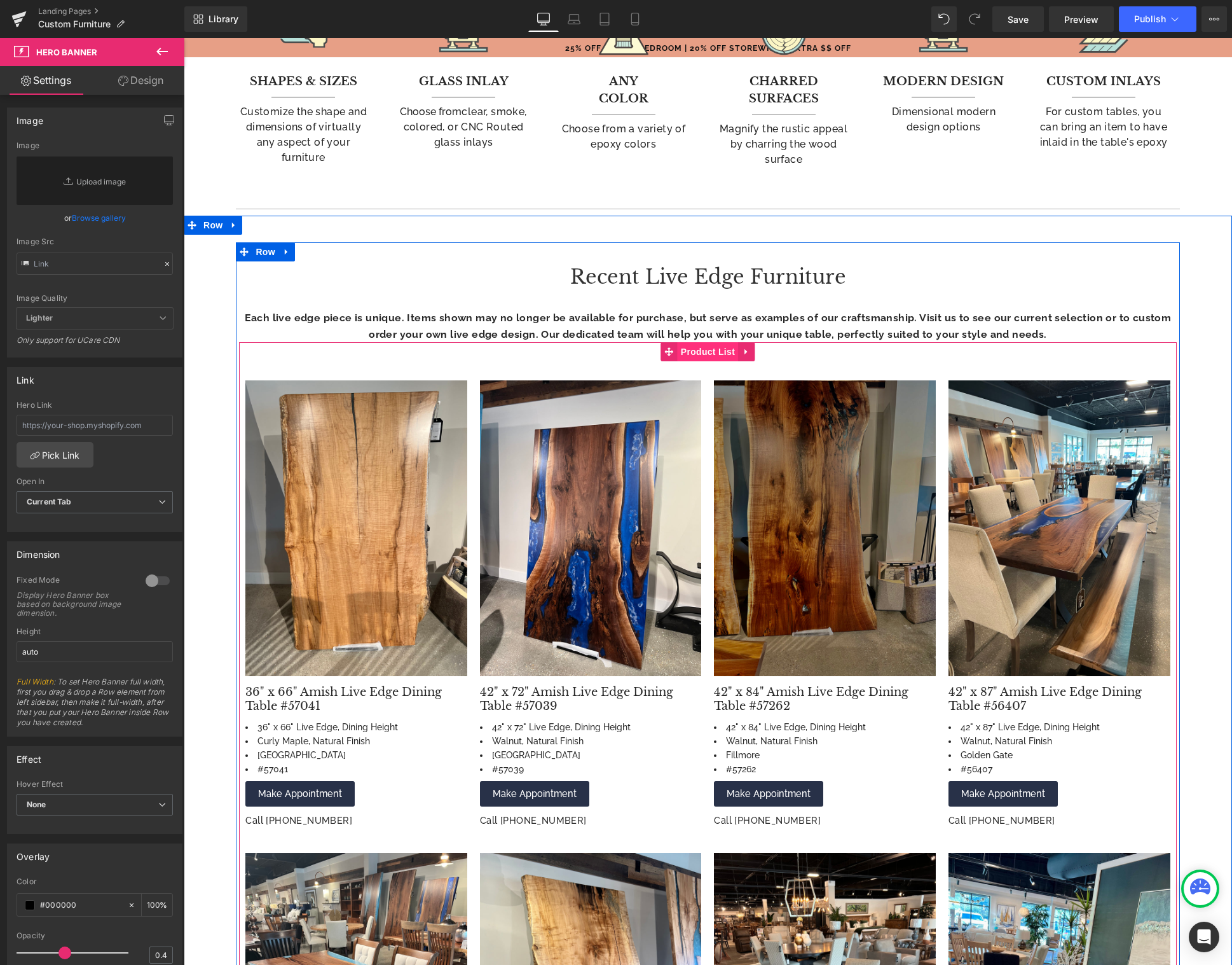
click at [701, 351] on span "Product List" at bounding box center [707, 352] width 61 height 19
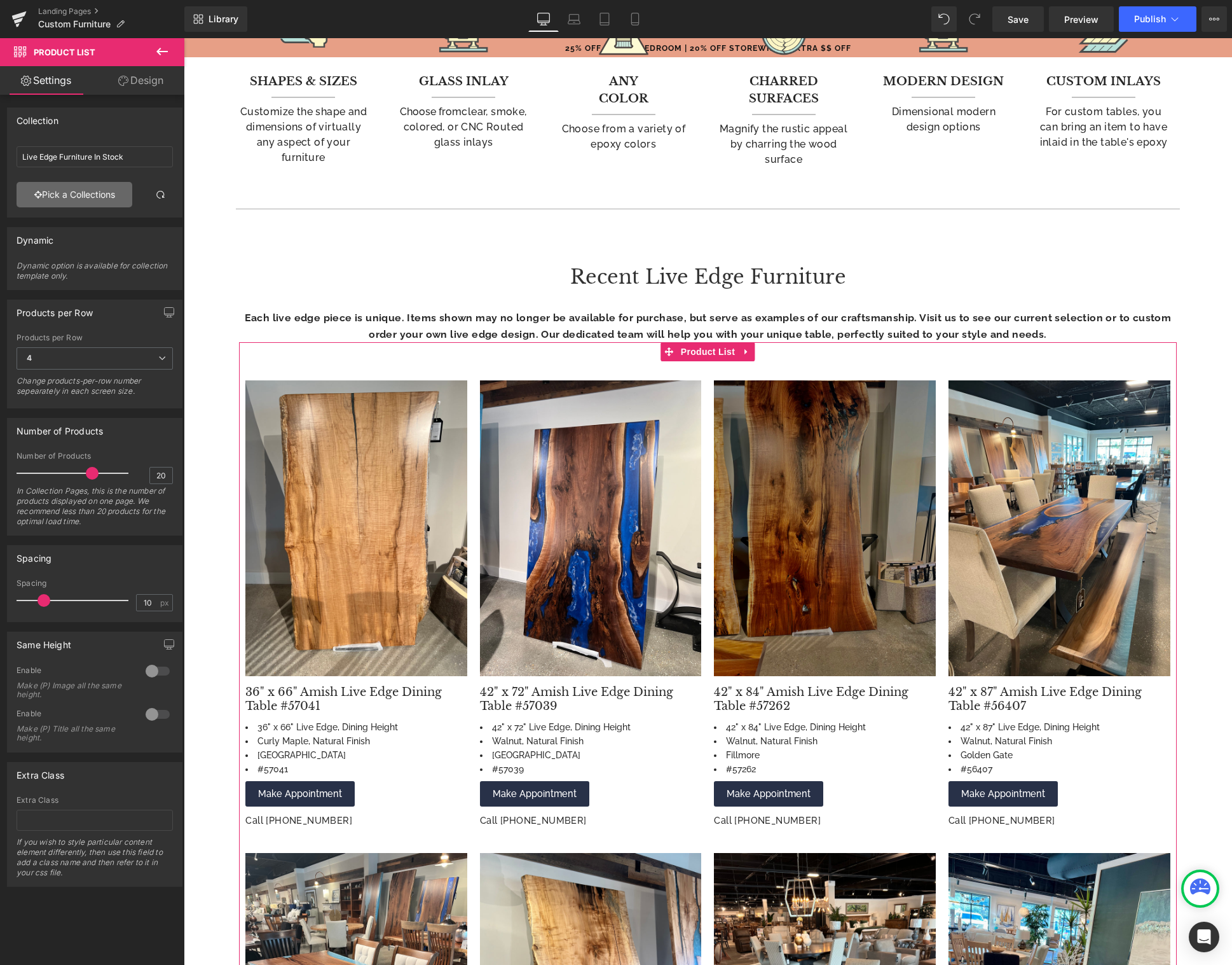
click at [75, 190] on link "Pick a Collections" at bounding box center [74, 195] width 116 height 26
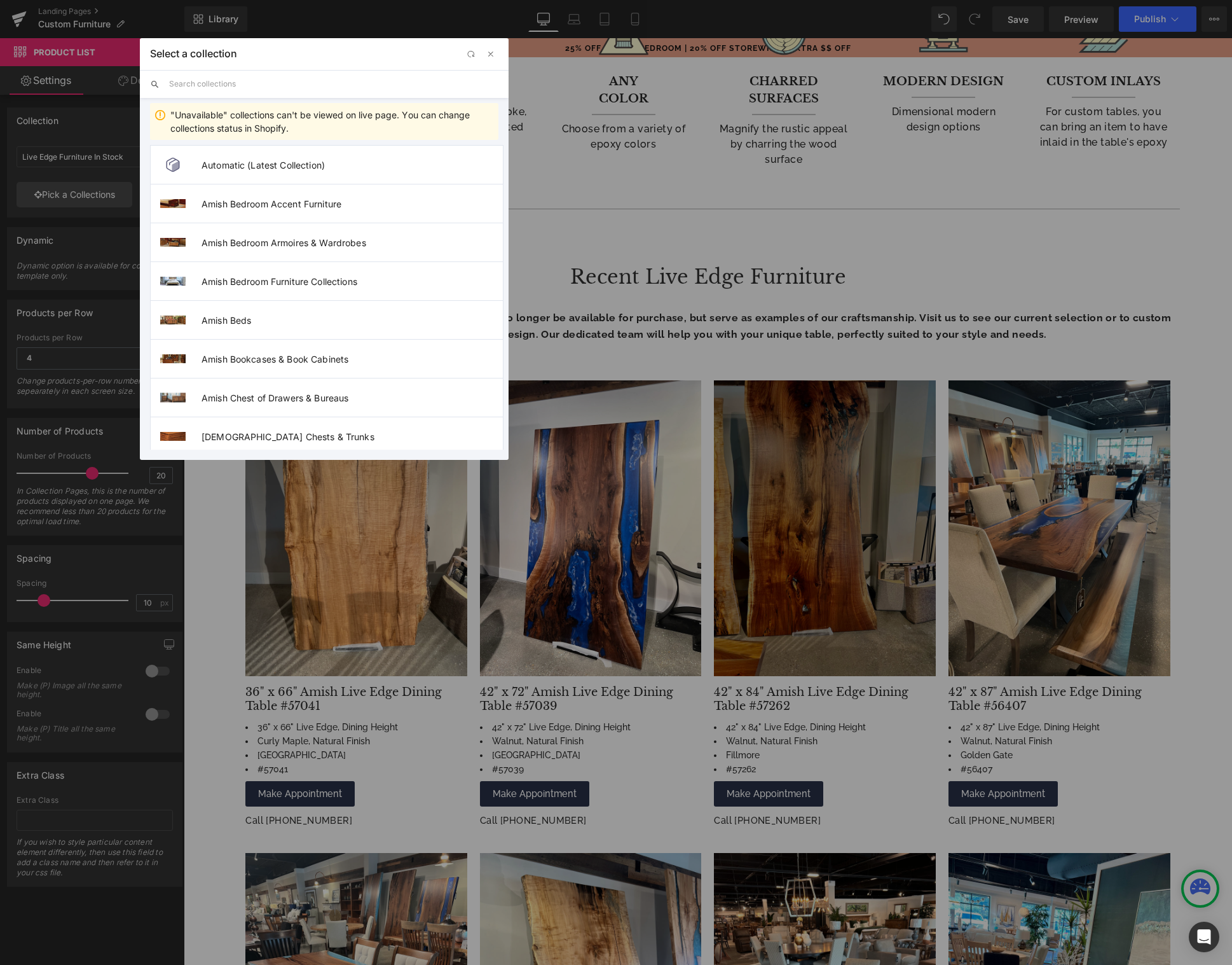
click at [225, 82] on input "text" at bounding box center [334, 84] width 329 height 28
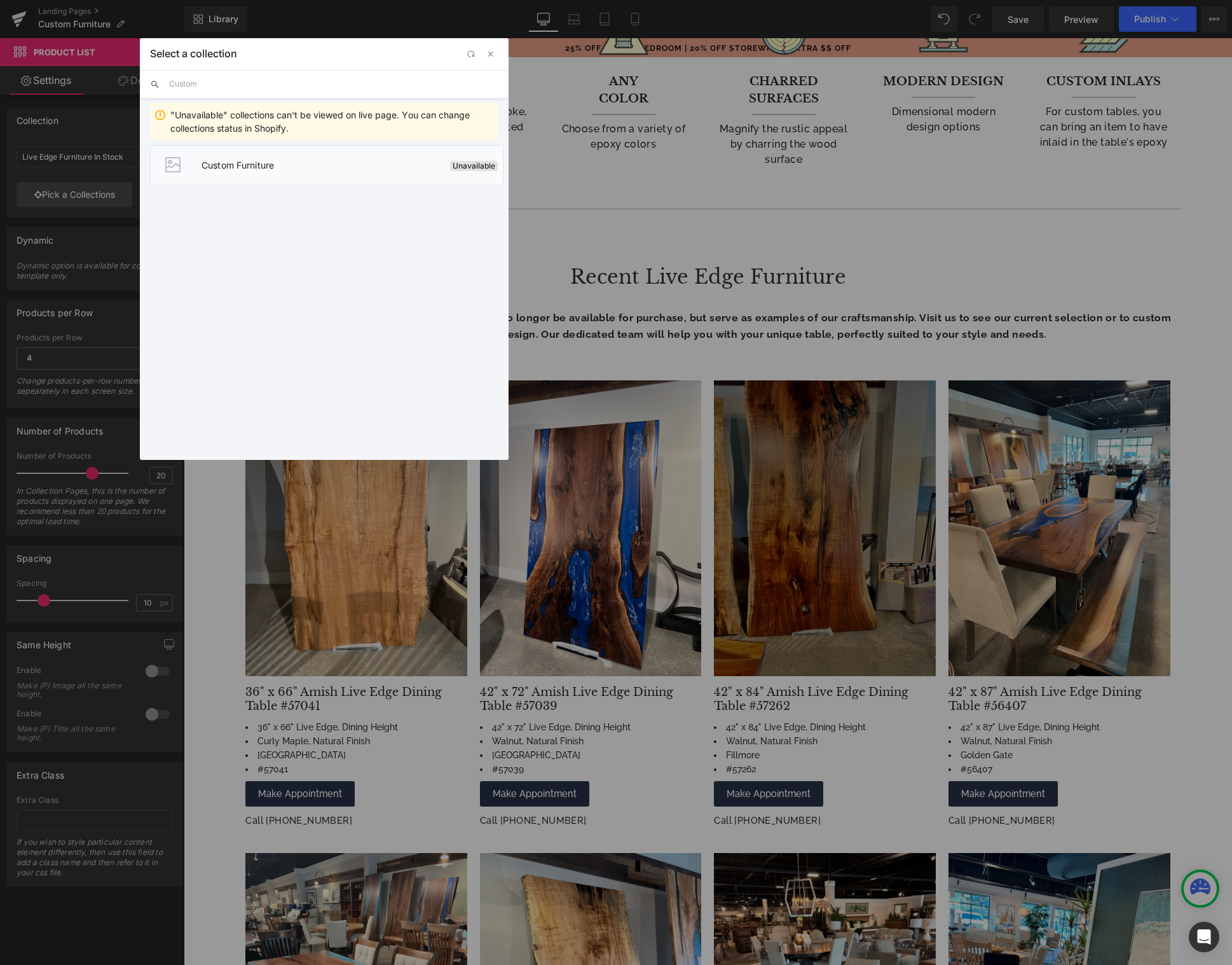
type input "Custom"
click at [299, 162] on span "Custom Furniture" at bounding box center [323, 165] width 243 height 11
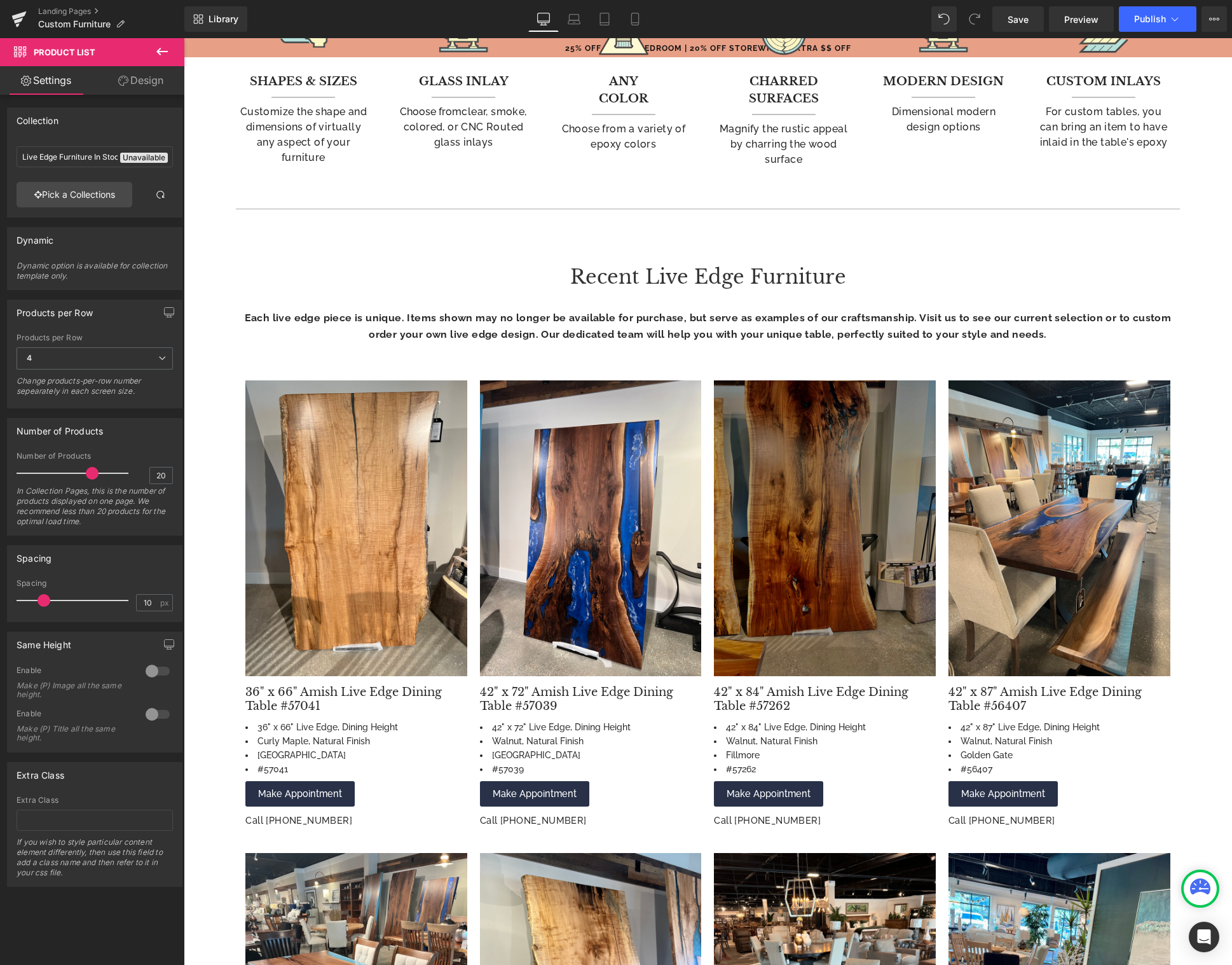
type input "Custom Furniture"
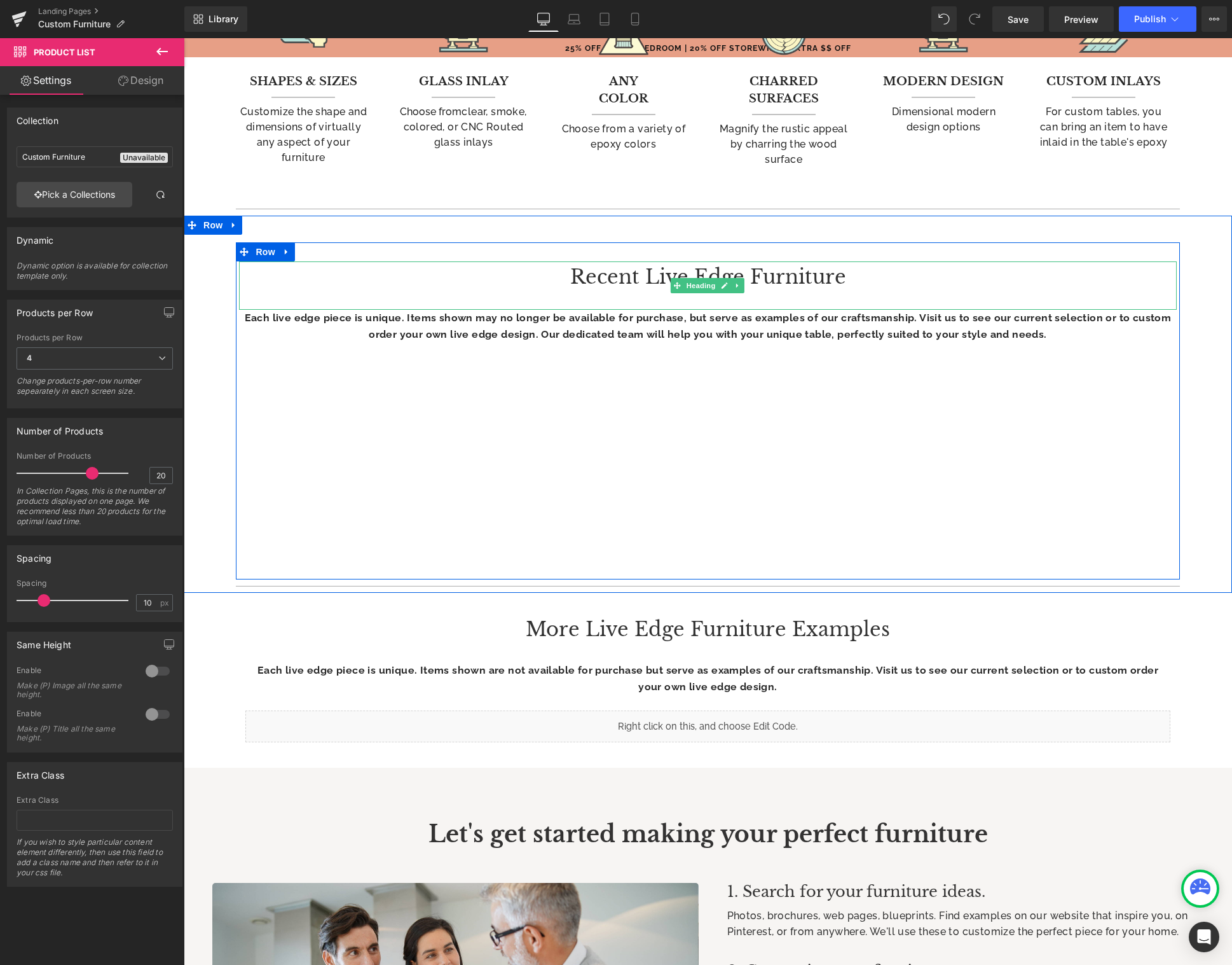
click at [718, 273] on h3 "Recent Live Edge Furniture" at bounding box center [707, 277] width 937 height 31
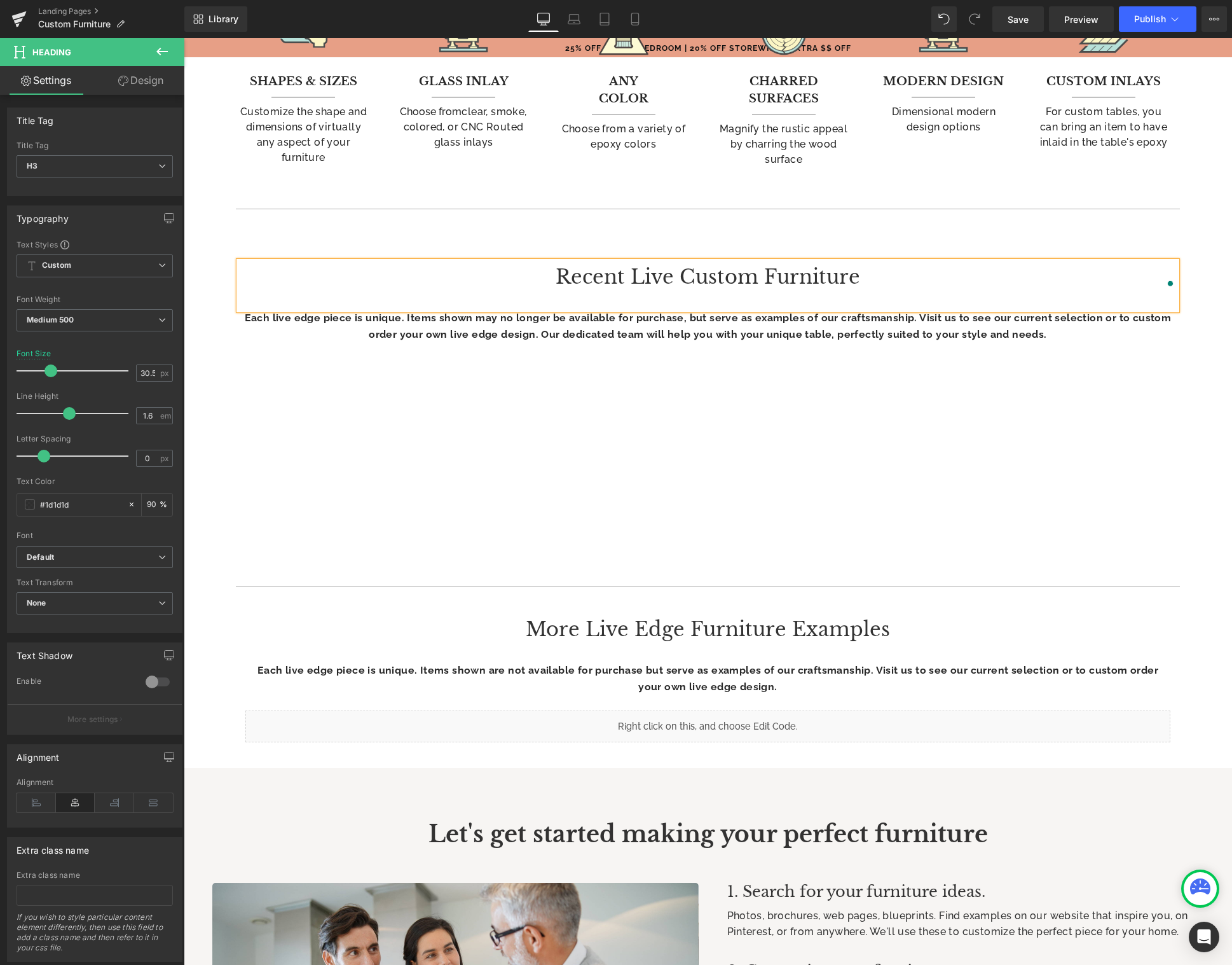
click at [636, 280] on h3 "Recent Live Custom Furniture" at bounding box center [707, 277] width 937 height 31
click at [600, 335] on p "Each live edge piece is unique. Items shown may no longer be available for purc…" at bounding box center [707, 326] width 937 height 33
click at [599, 335] on p "Each live edge piece is unique. Items shown may no longer be available for purc…" at bounding box center [707, 326] width 937 height 33
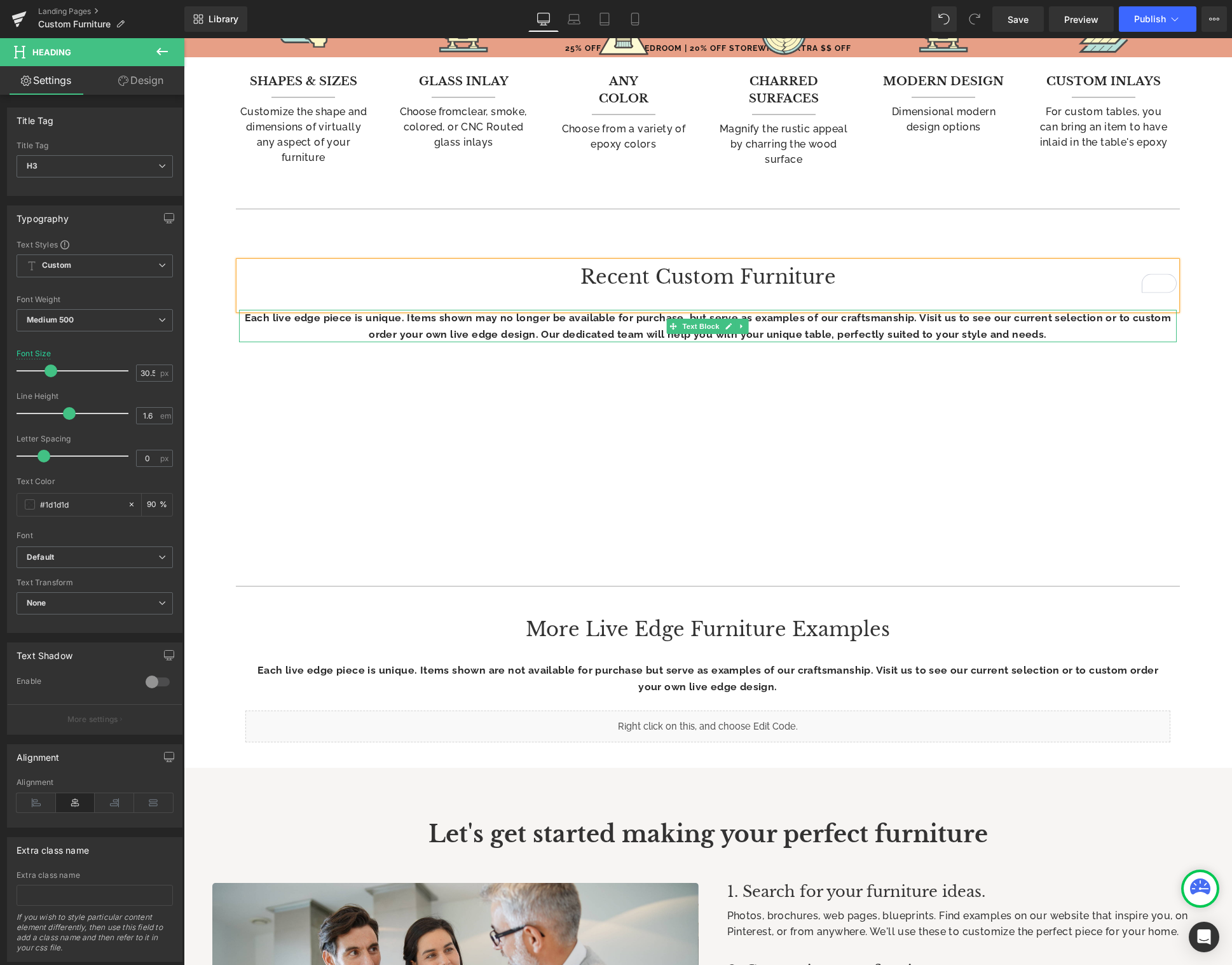
click at [599, 335] on p "Each live edge piece is unique. Items shown may no longer be available for purc…" at bounding box center [707, 326] width 937 height 33
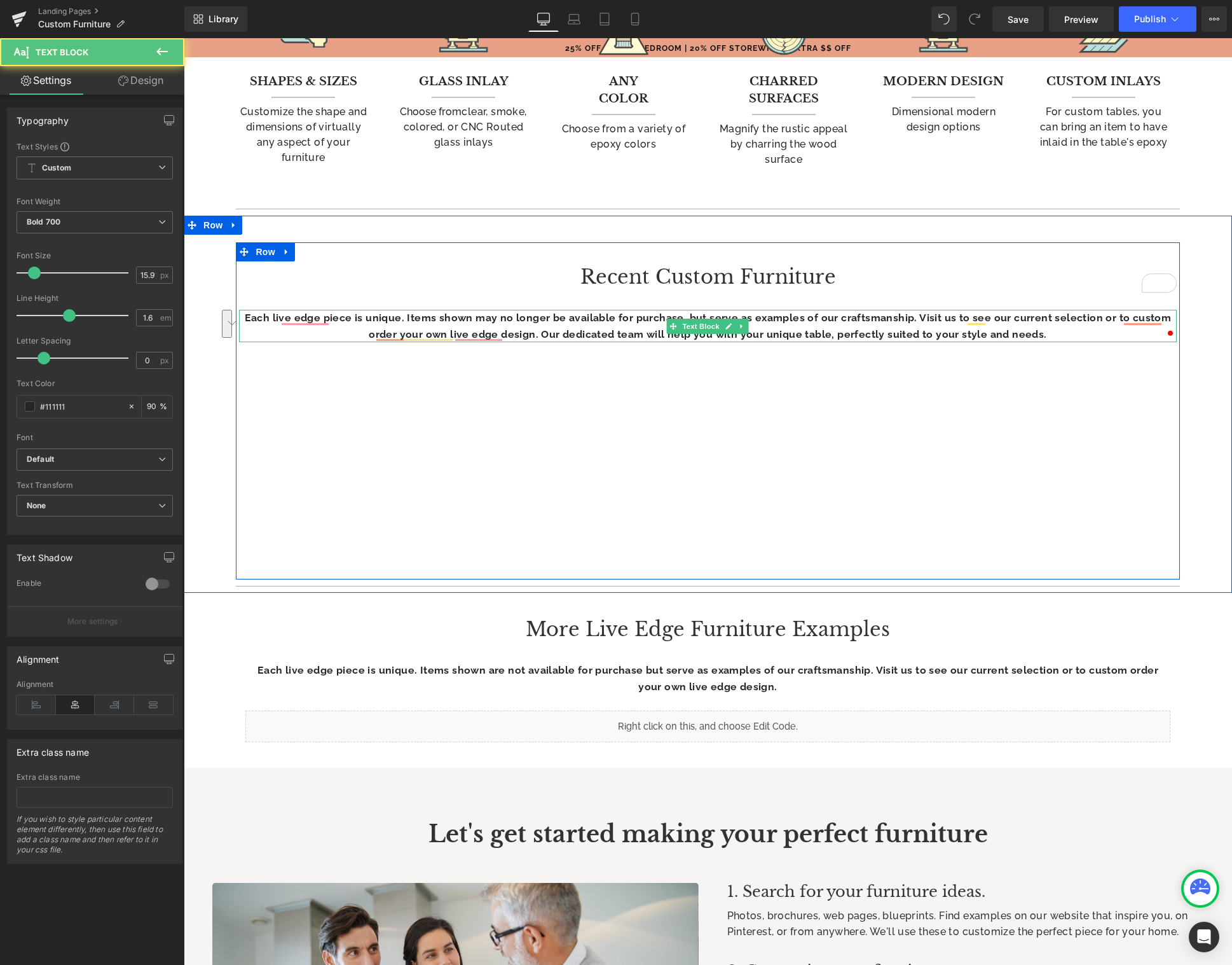
click at [497, 326] on p "Each live edge piece is unique. Items shown may no longer be available for purc…" at bounding box center [707, 326] width 937 height 33
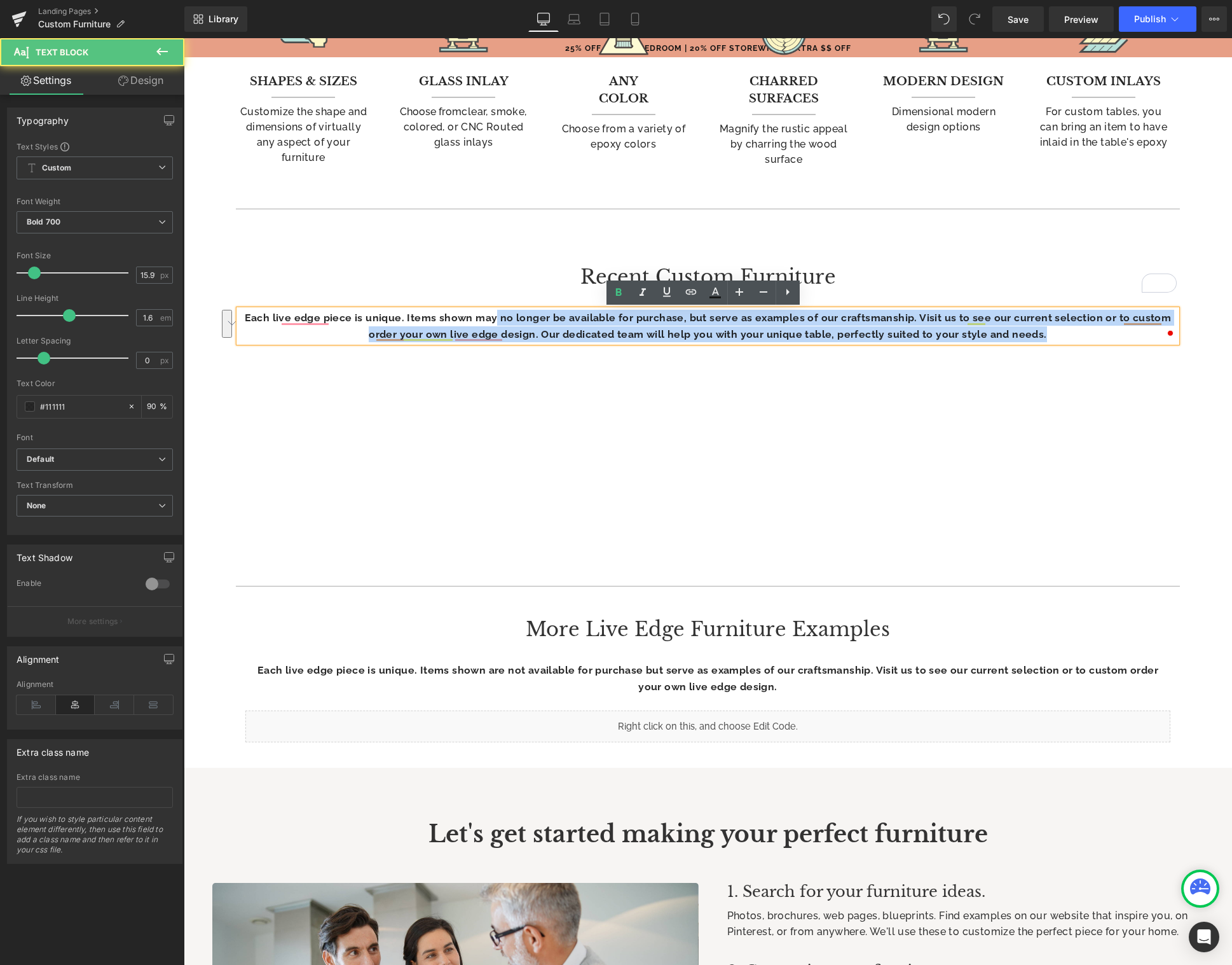
click at [523, 333] on p "Each live edge piece is unique. Items shown may no longer be available for purc…" at bounding box center [707, 326] width 937 height 33
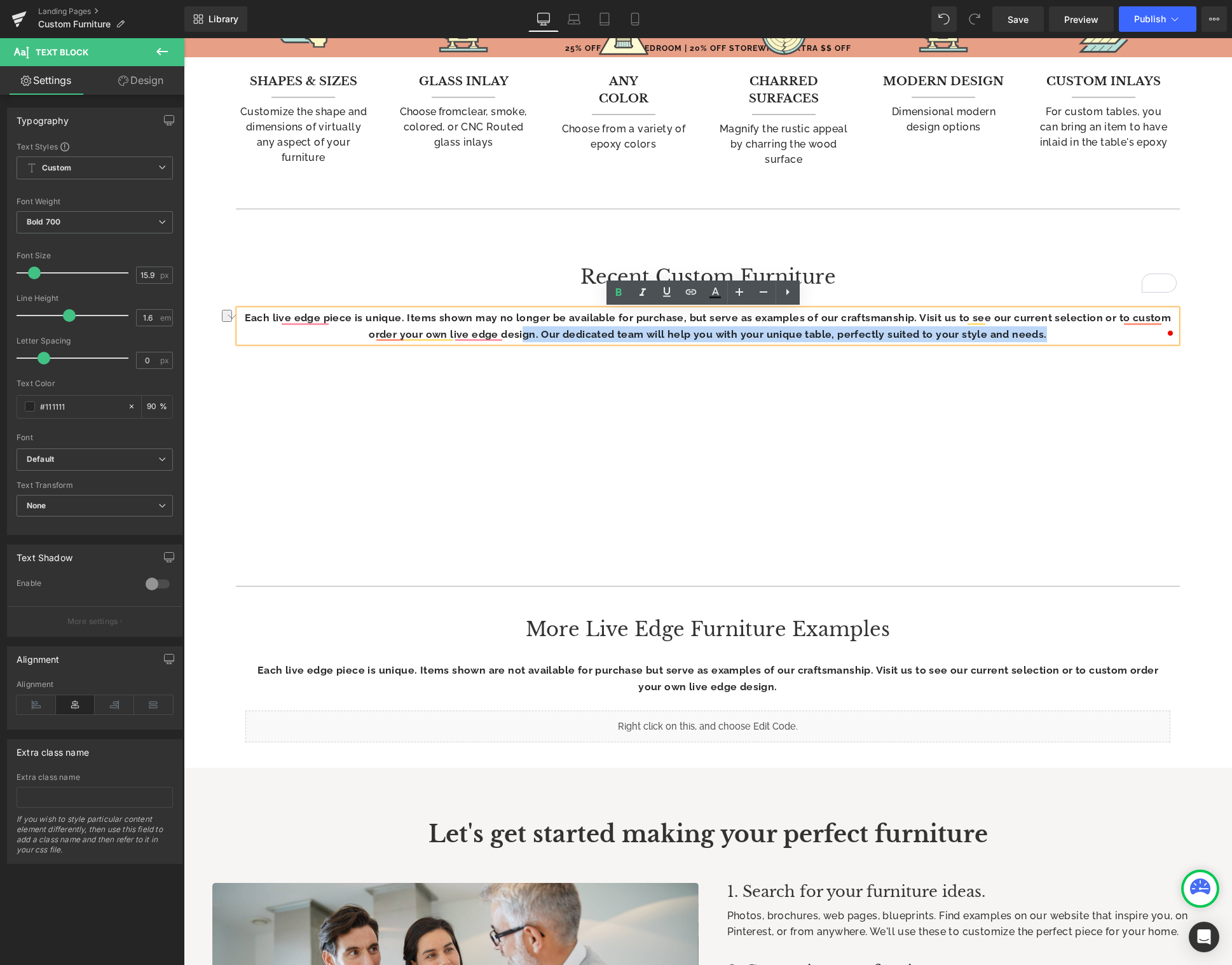
click at [597, 328] on p "Each live edge piece is unique. Items shown may no longer be available for purc…" at bounding box center [707, 326] width 937 height 33
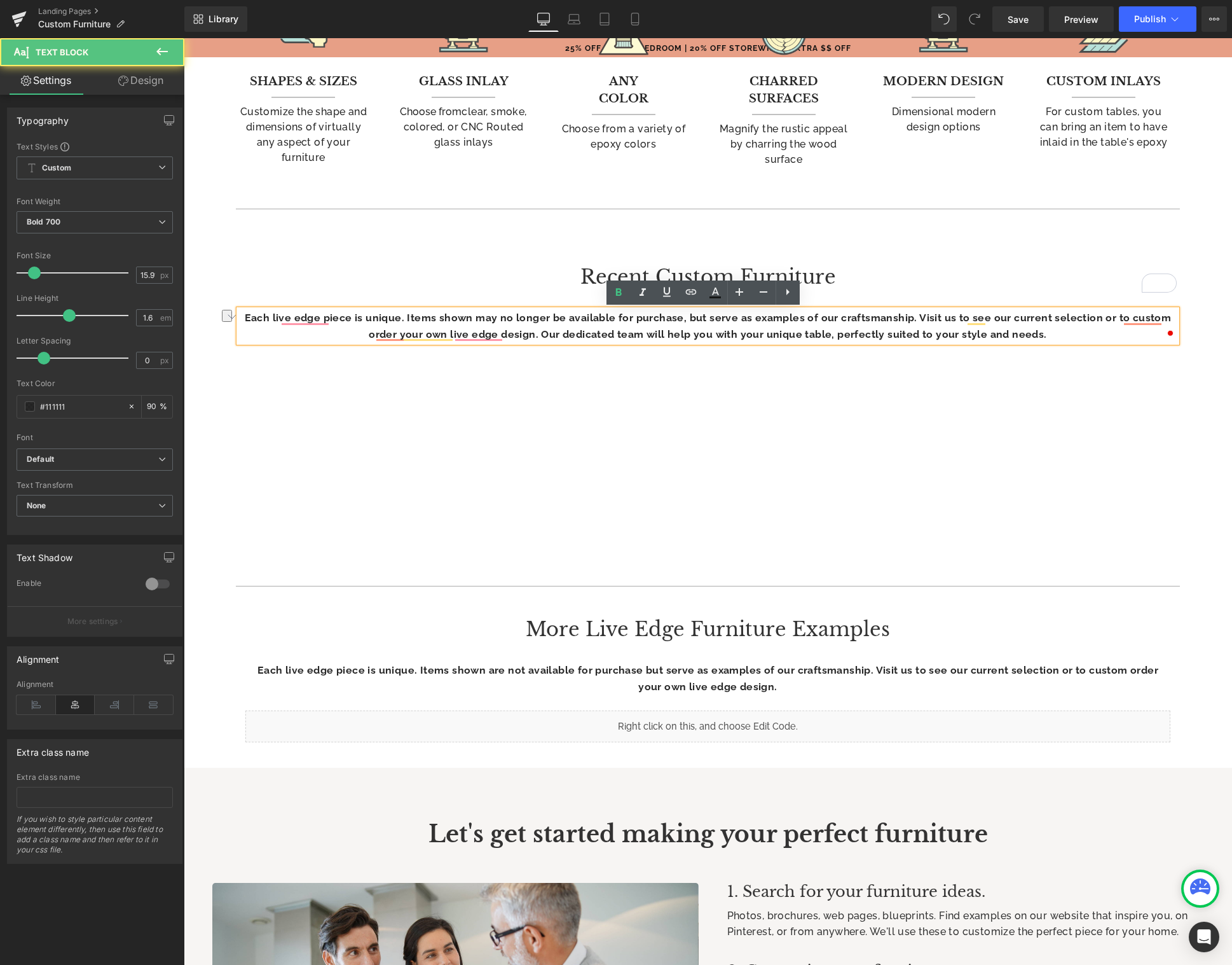
click at [607, 321] on p "Each live edge piece is unique. Items shown may no longer be available for purc…" at bounding box center [707, 326] width 937 height 33
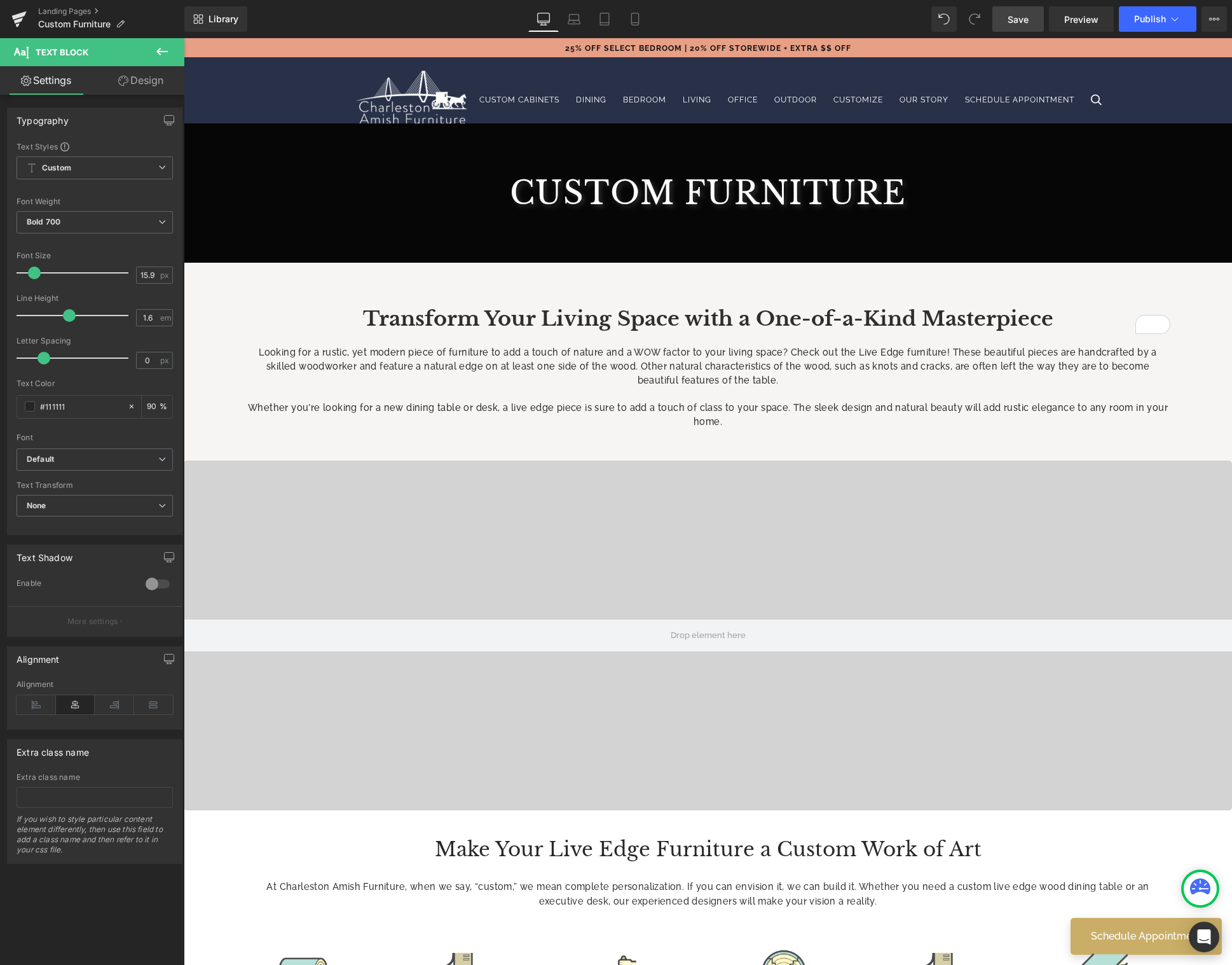
click at [1020, 20] on span "Save" at bounding box center [1018, 19] width 21 height 13
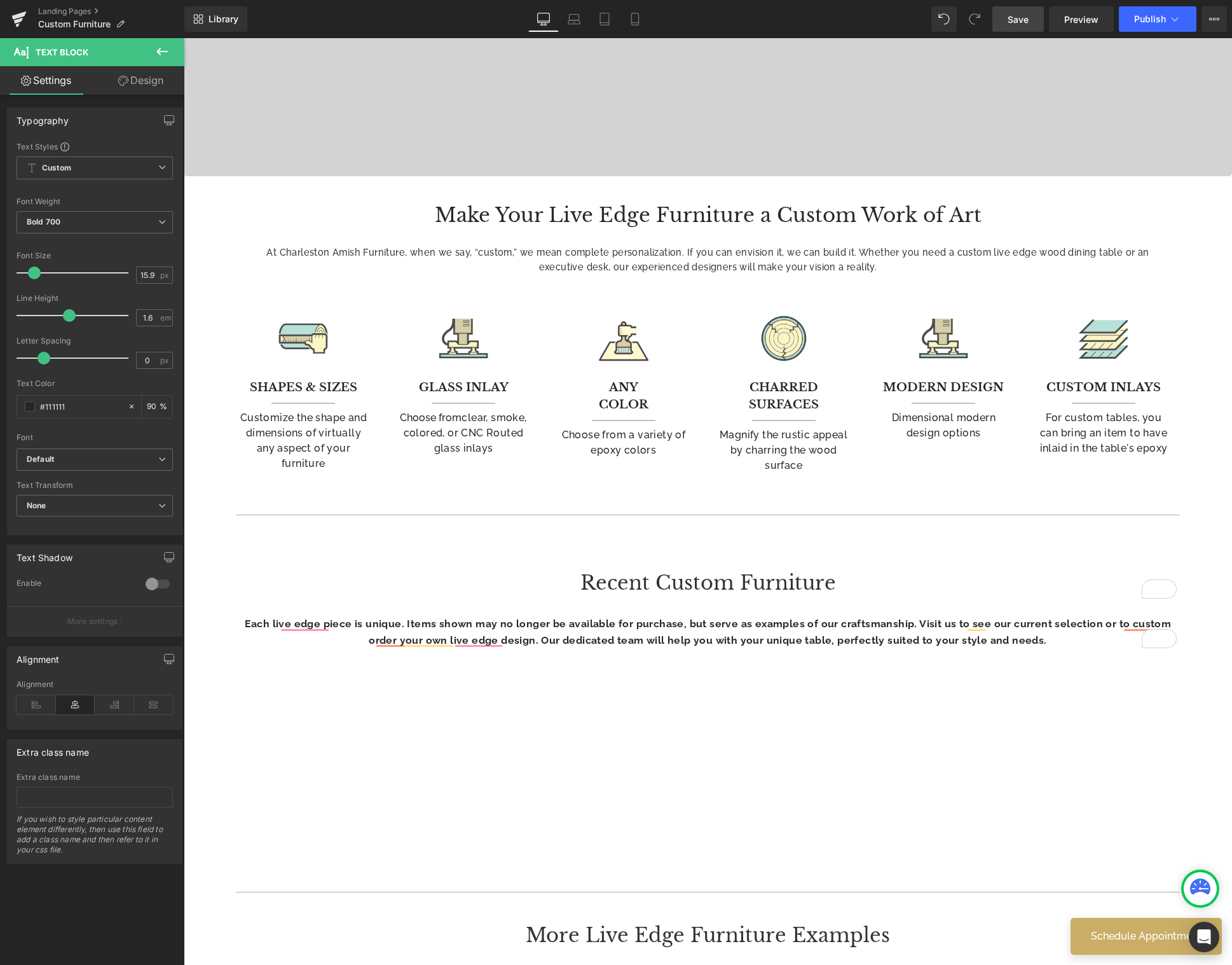
scroll to position [974, 0]
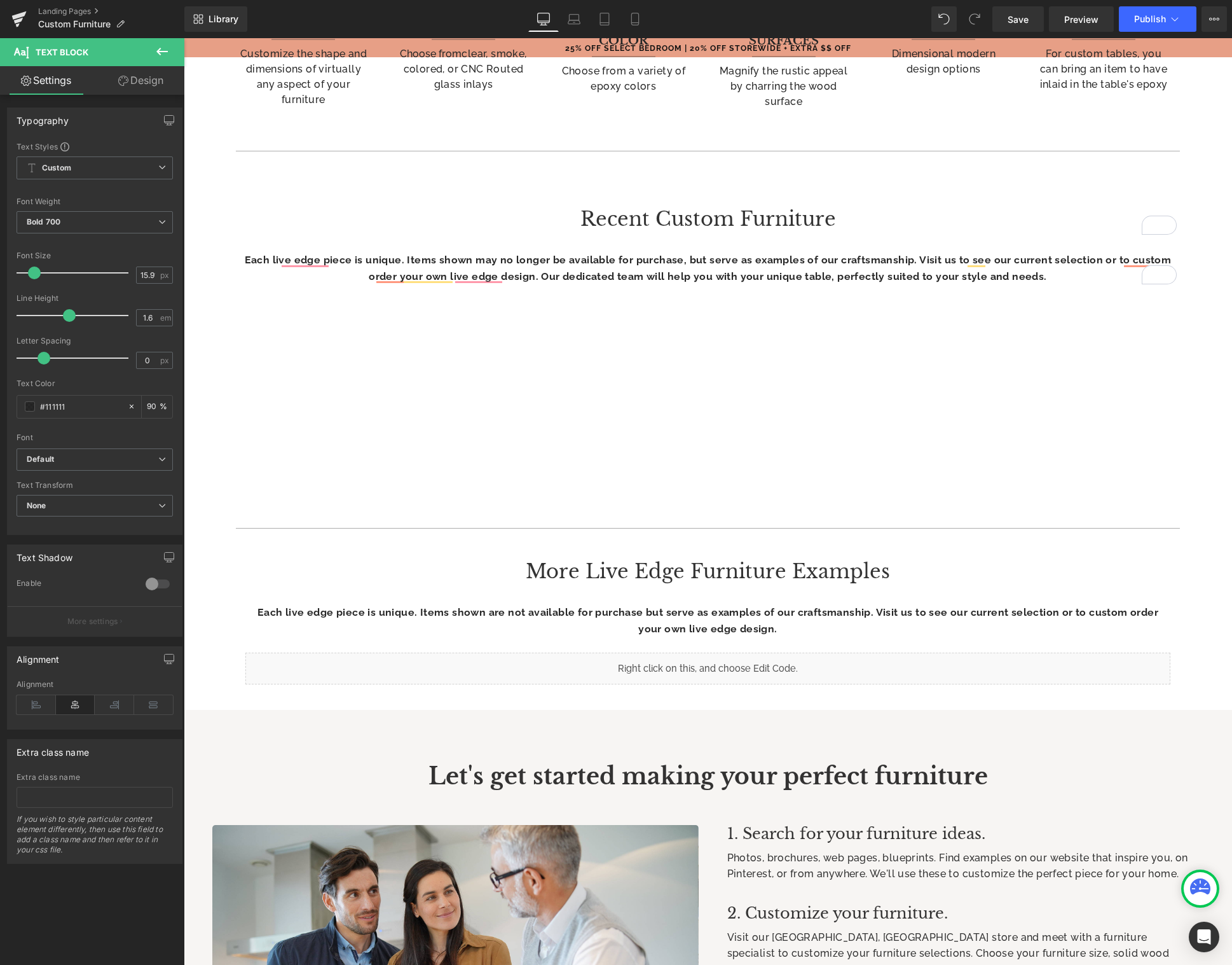
scroll to position [1001, 0]
